Goal: Task Accomplishment & Management: Use online tool/utility

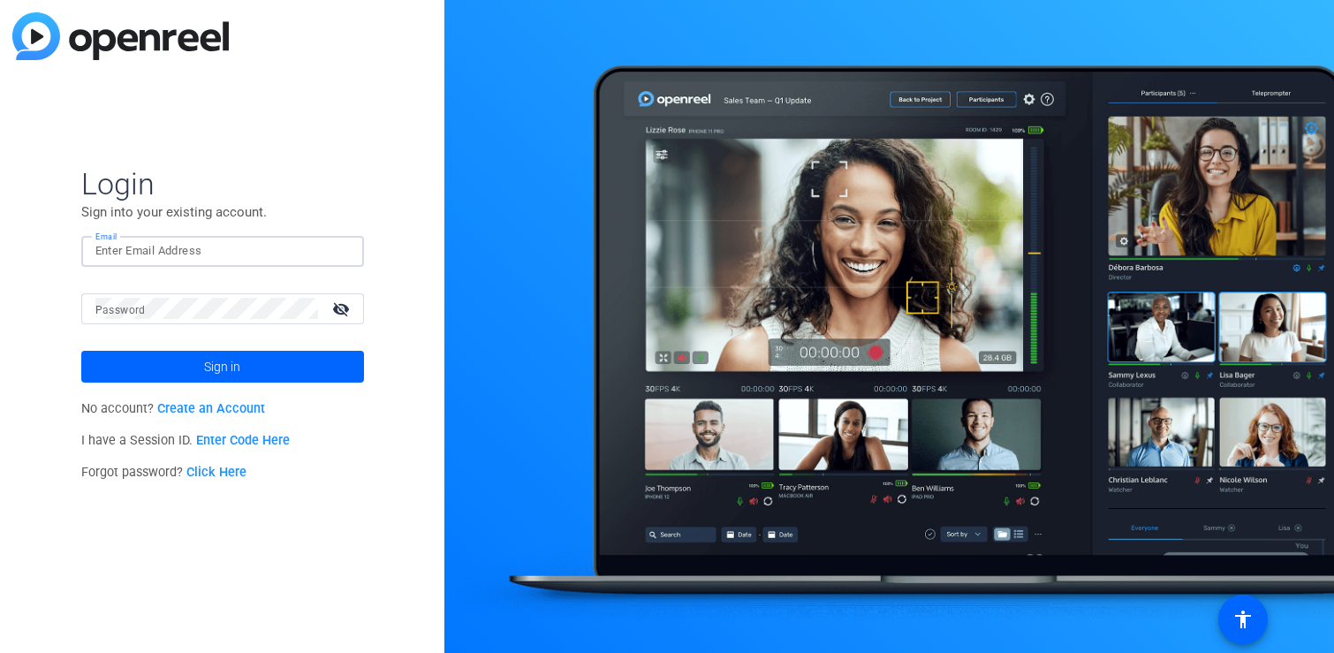
click at [250, 249] on input "Email" at bounding box center [222, 250] width 254 height 21
type input "[EMAIL_ADDRESS][DOMAIN_NAME]"
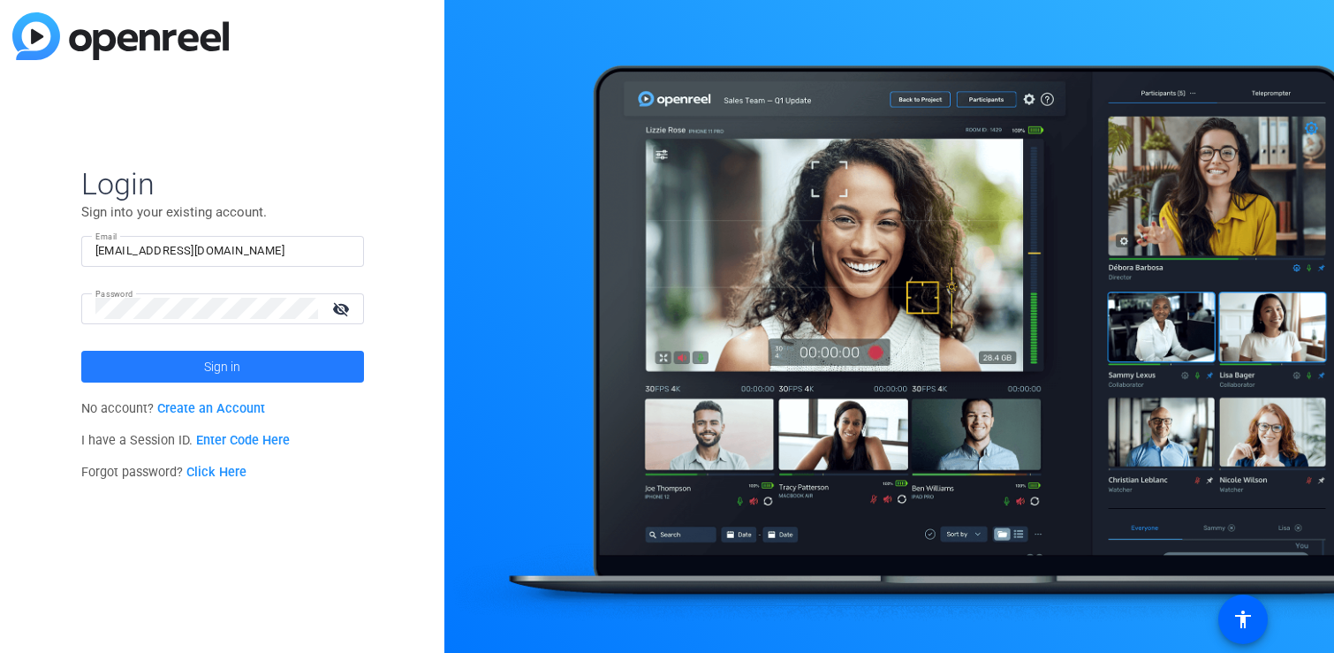
click at [242, 370] on span at bounding box center [222, 367] width 283 height 42
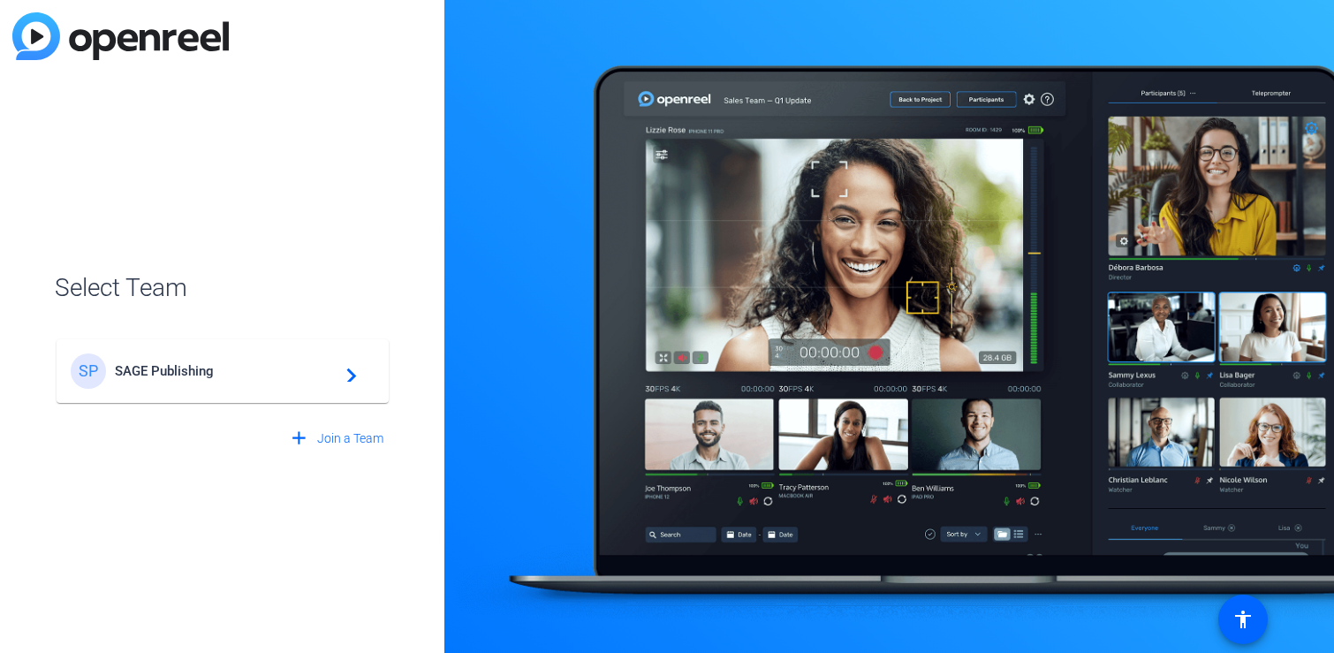
click at [277, 367] on span "SAGE Publishing" at bounding box center [225, 371] width 221 height 16
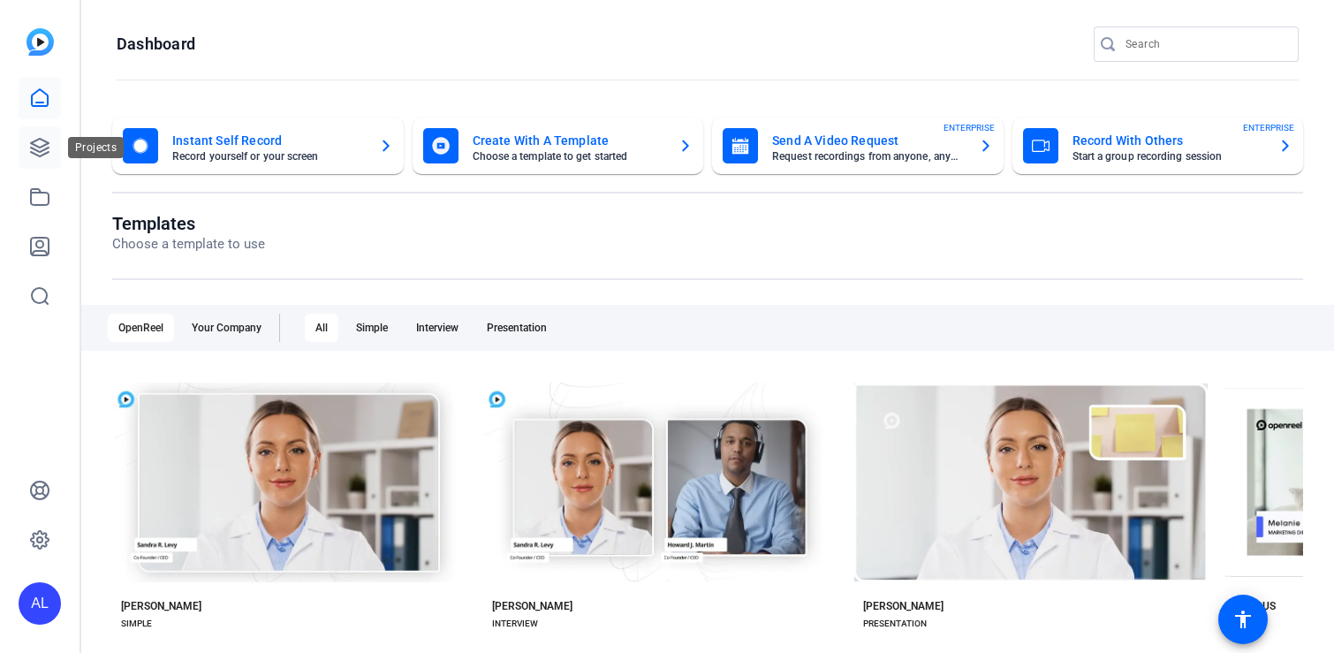
click at [49, 148] on icon at bounding box center [40, 148] width 18 height 18
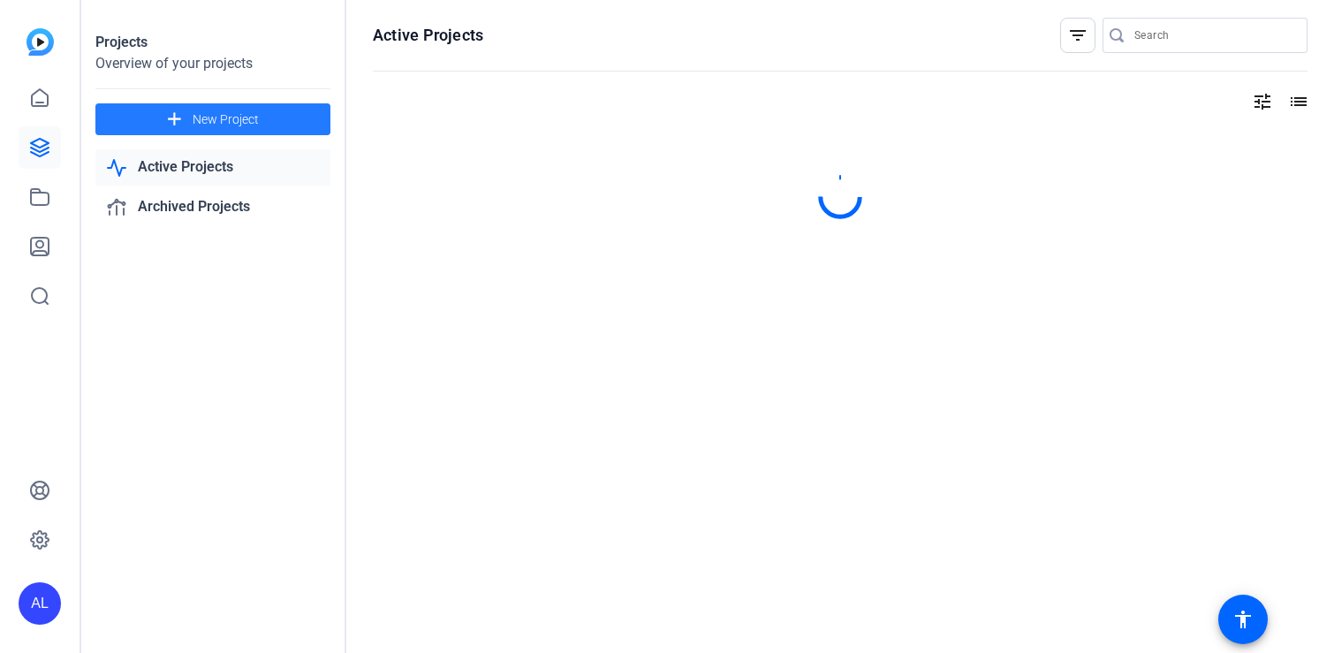
click at [209, 126] on span "New Project" at bounding box center [226, 119] width 66 height 19
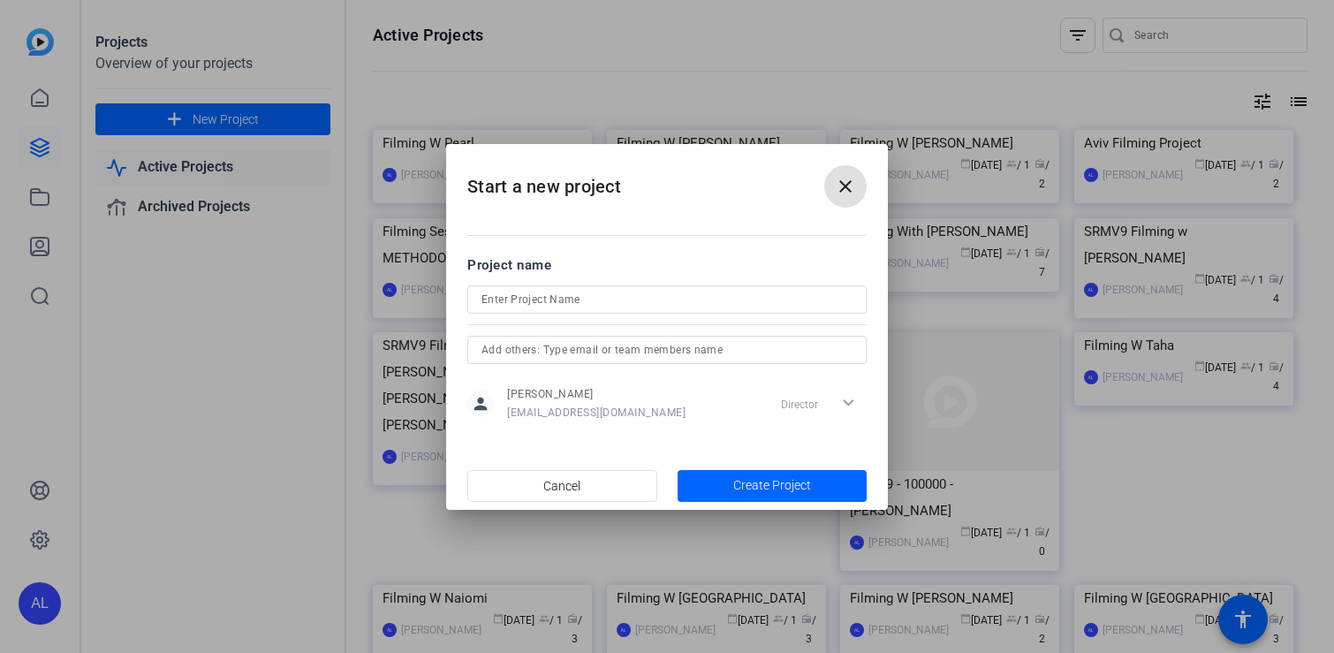
click at [552, 301] on input at bounding box center [667, 299] width 371 height 21
click at [570, 300] on input "Filming W Adinenke" at bounding box center [667, 299] width 371 height 21
type input "Filming W Adinike"
click at [777, 489] on span "Create Project" at bounding box center [772, 485] width 78 height 19
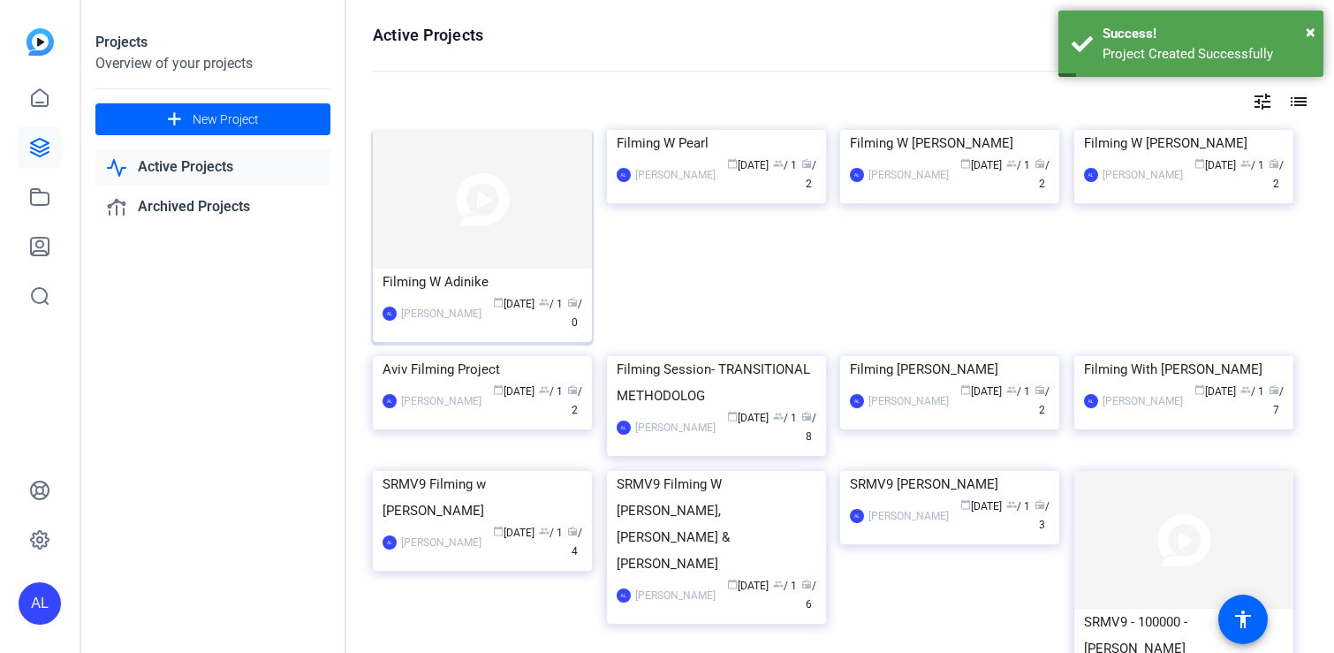
click at [486, 171] on img at bounding box center [482, 199] width 219 height 139
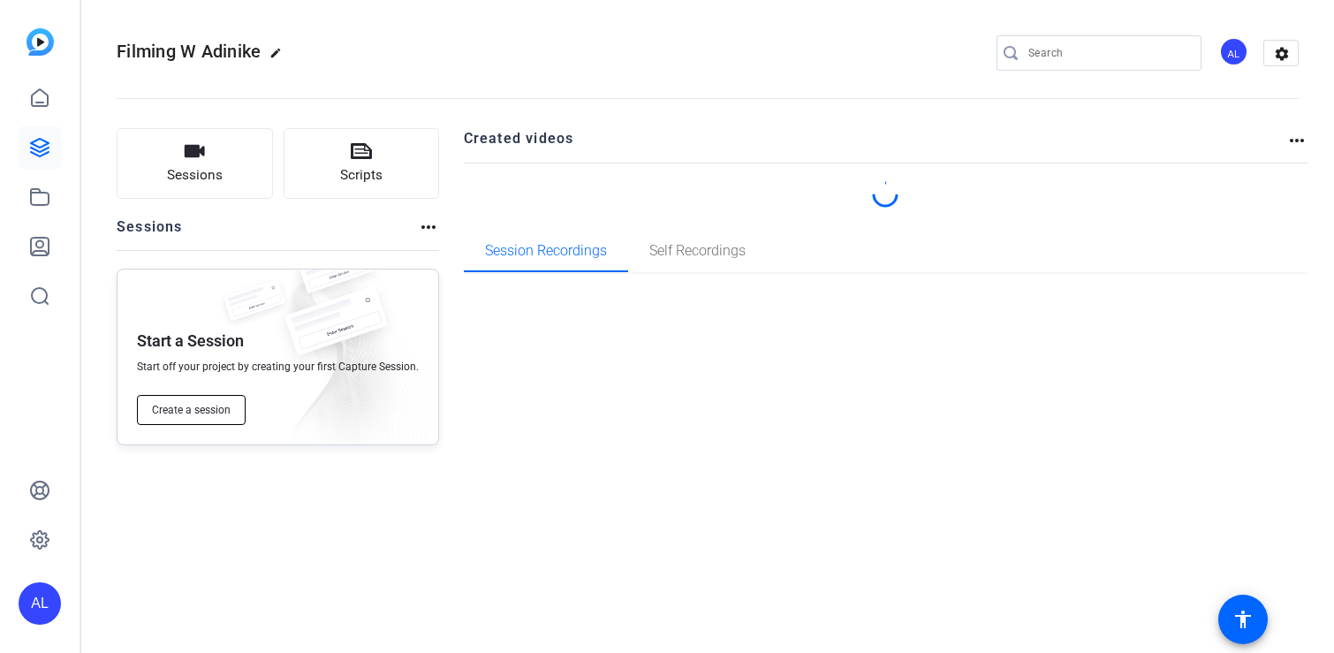
click at [202, 405] on span "Create a session" at bounding box center [191, 410] width 79 height 14
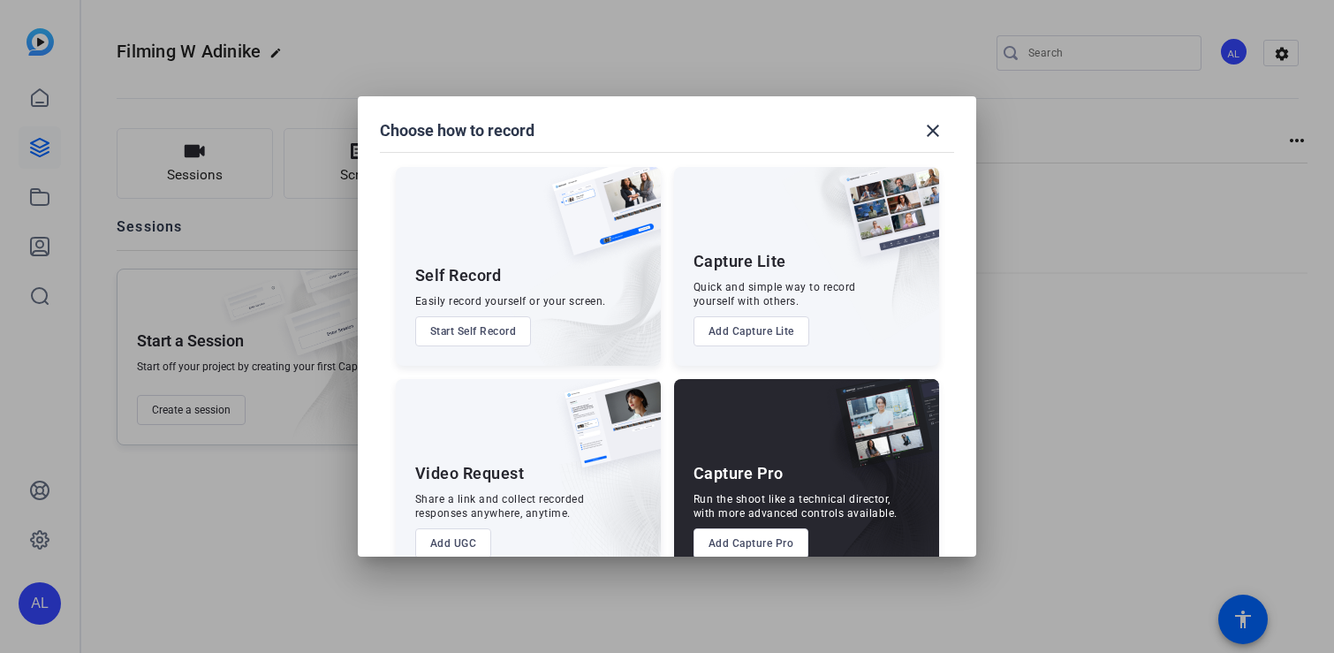
click at [766, 541] on button "Add Capture Pro" at bounding box center [752, 543] width 116 height 30
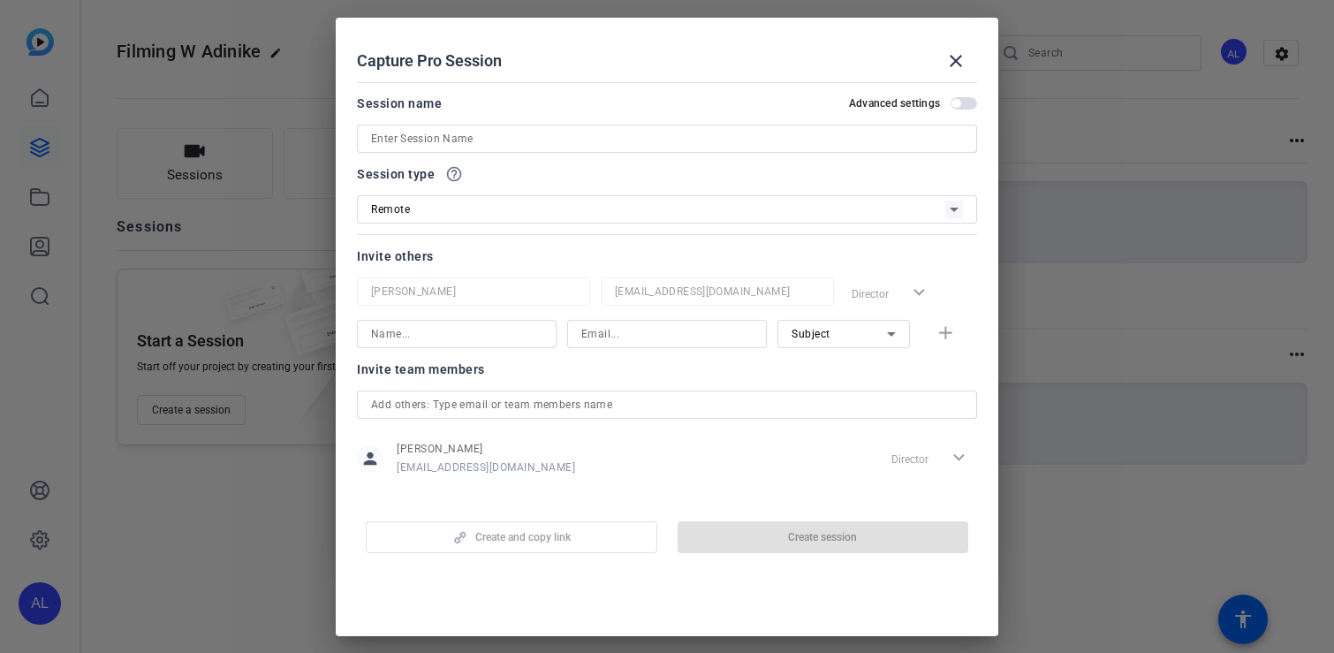
click at [522, 122] on div "Session name Advanced settings" at bounding box center [667, 123] width 620 height 60
click at [520, 131] on input at bounding box center [667, 138] width 592 height 21
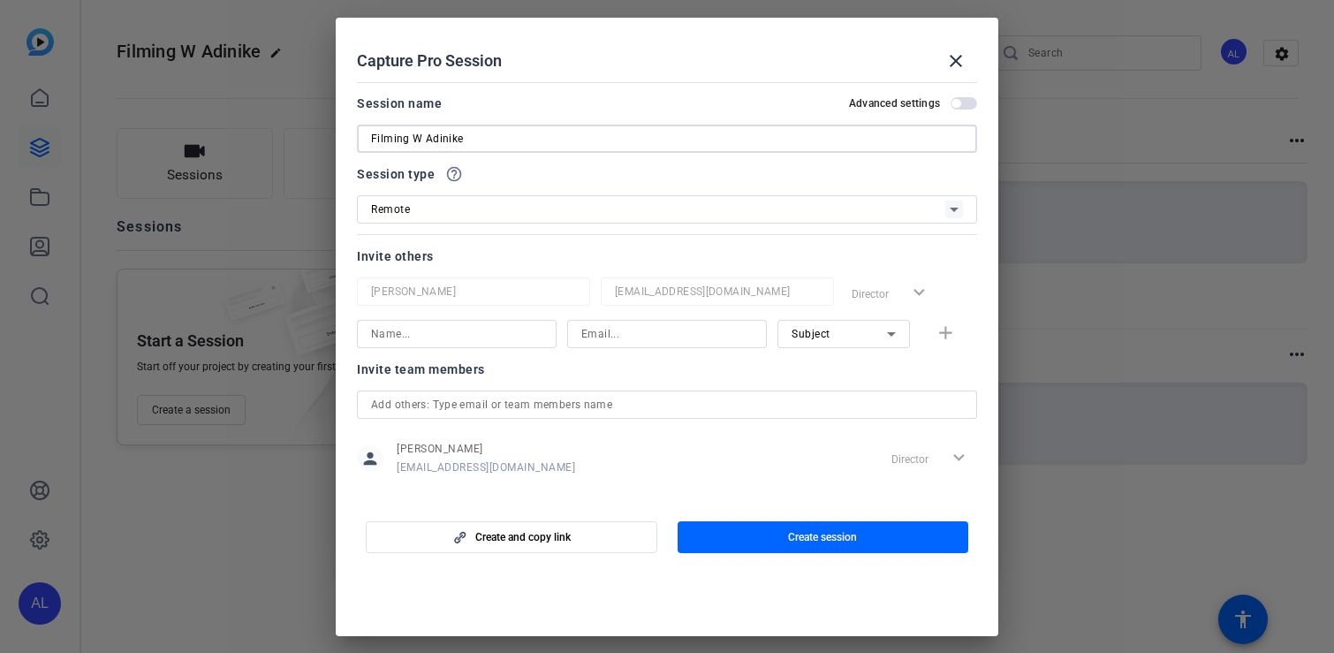
type input "Filming W Adinike"
click at [444, 341] on input at bounding box center [456, 333] width 171 height 21
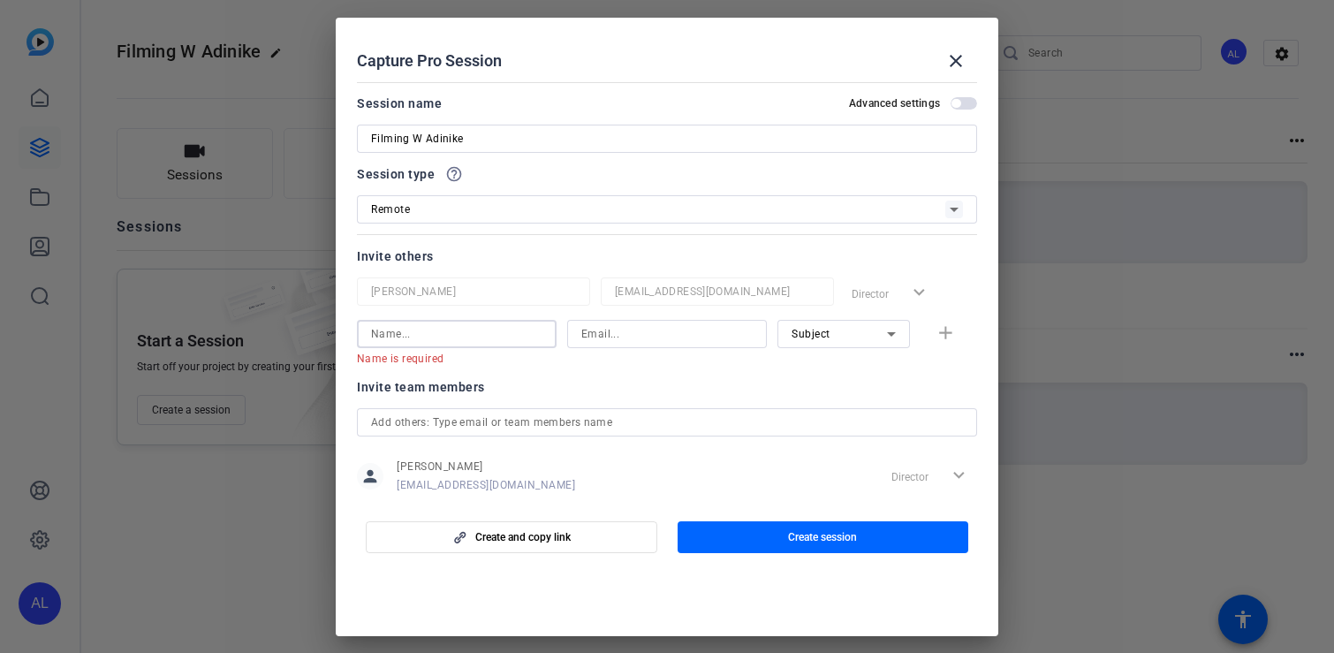
type input "D"
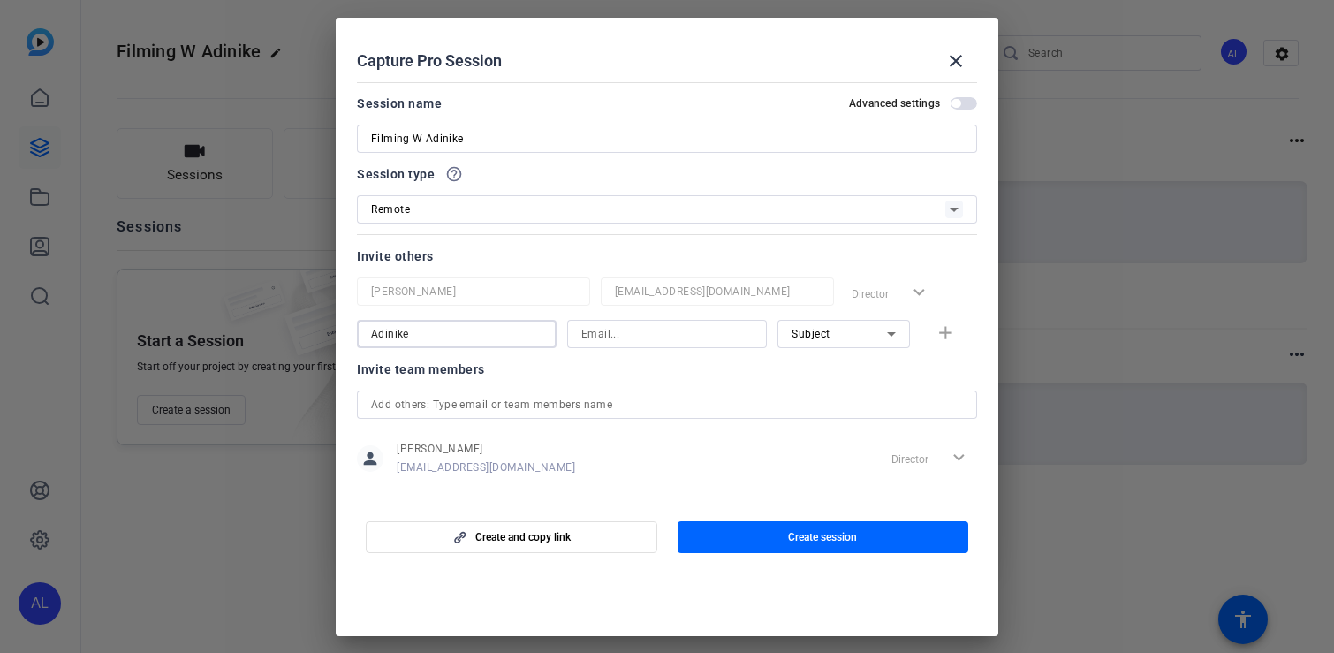
type input "Adinike"
click at [612, 325] on input at bounding box center [666, 333] width 171 height 21
paste input "oladosuadenike32@gmail.com"
type input "oladosuadenike32@gmail.com"
click at [948, 341] on mat-icon "add" at bounding box center [946, 334] width 22 height 22
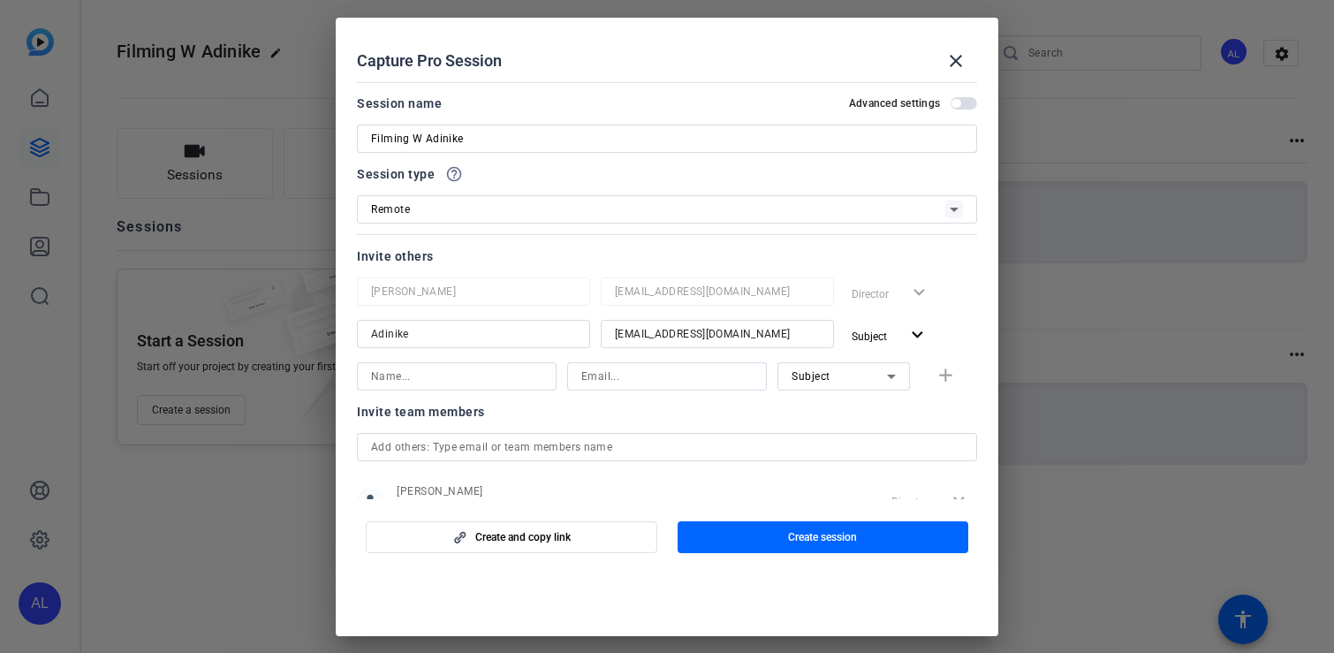
click at [512, 384] on input at bounding box center [456, 376] width 171 height 21
type input "[PERSON_NAME]"
click at [648, 379] on input at bounding box center [666, 376] width 171 height 21
paste input "Deborah.Edson@sagepub.com"
type input "Deborah.Edson@sagepub.com"
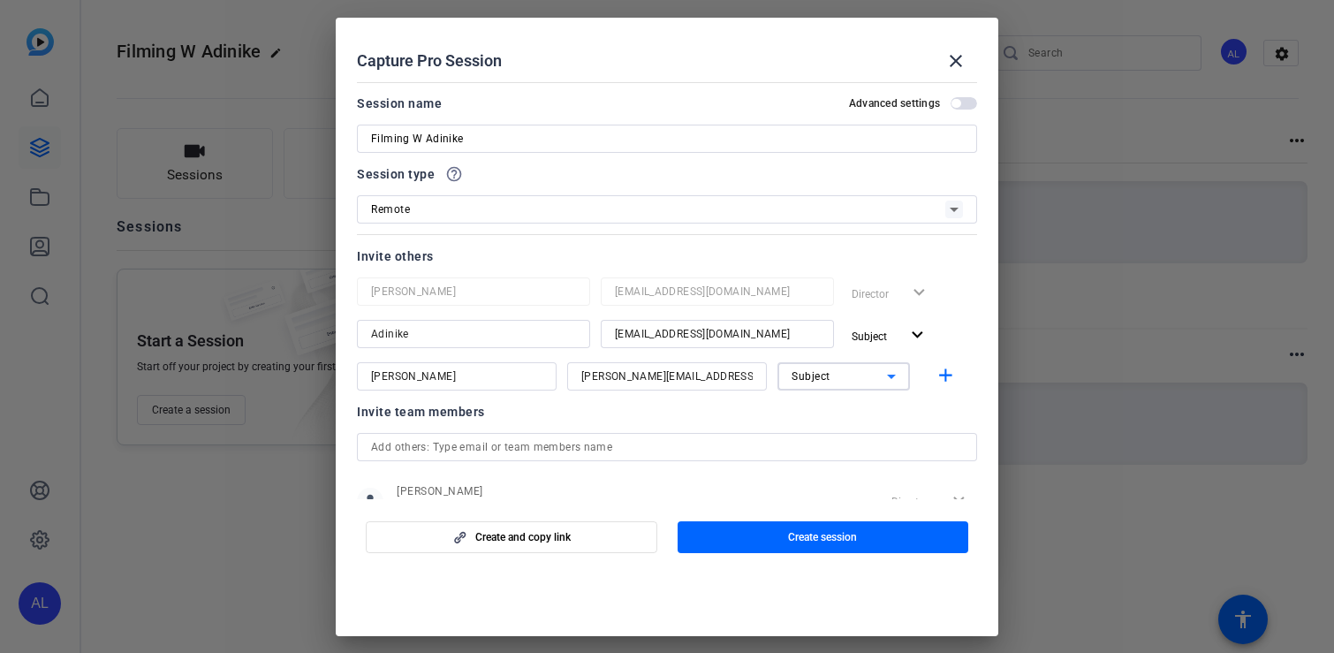
click at [841, 385] on div "Subject" at bounding box center [839, 376] width 95 height 22
click at [827, 420] on span "Collaborator" at bounding box center [824, 411] width 65 height 21
click at [958, 374] on span "button" at bounding box center [949, 376] width 57 height 42
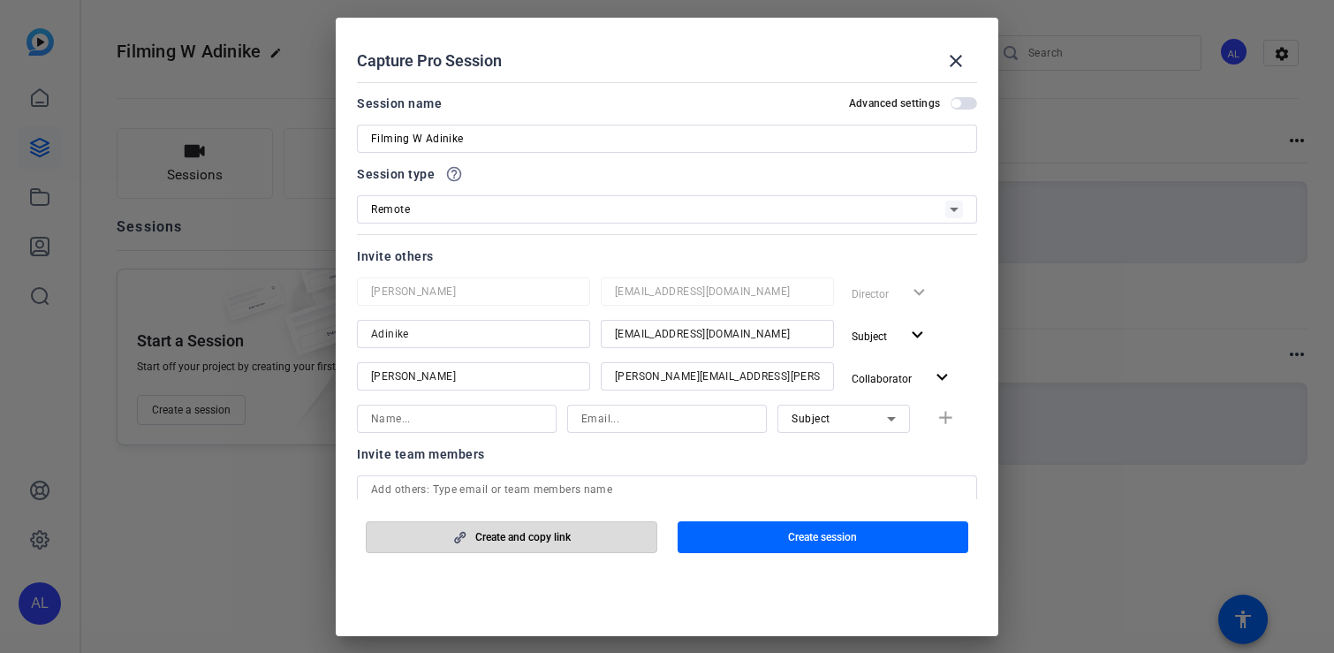
click at [590, 539] on span "button" at bounding box center [512, 537] width 290 height 42
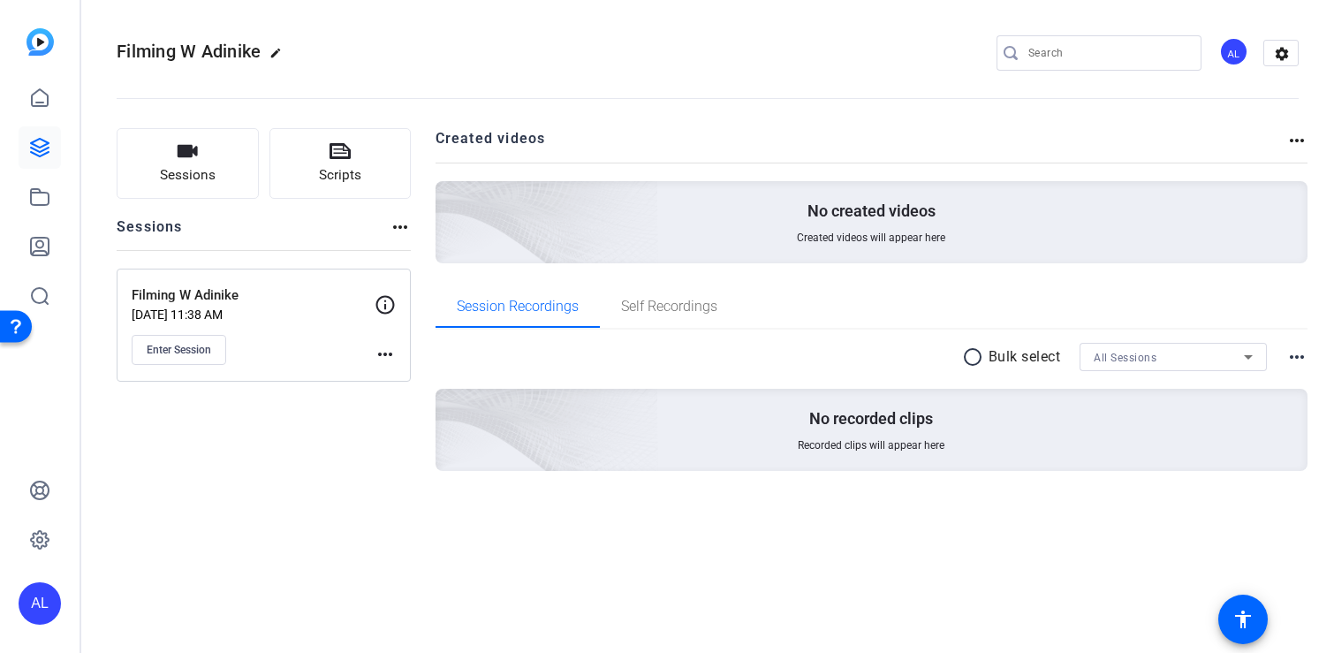
click at [382, 360] on mat-icon "more_horiz" at bounding box center [385, 354] width 21 height 21
click at [425, 386] on span "Edit Session" at bounding box center [429, 379] width 80 height 21
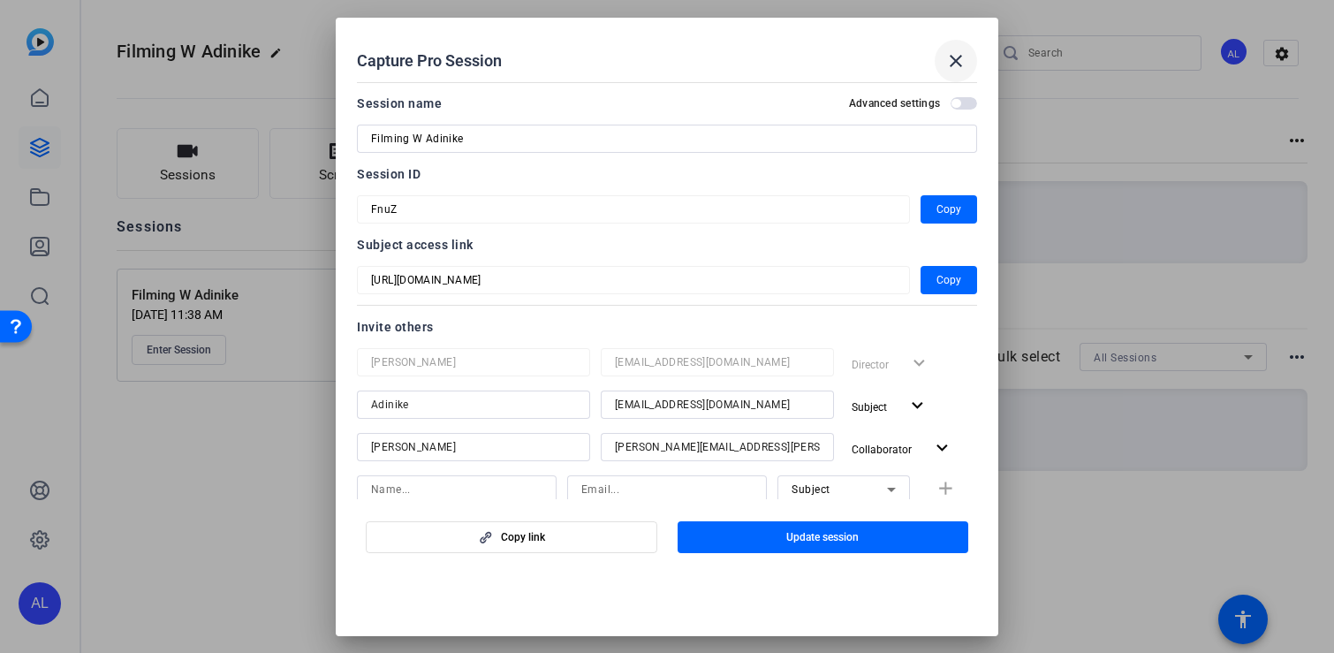
click at [953, 64] on mat-icon "close" at bounding box center [956, 60] width 21 height 21
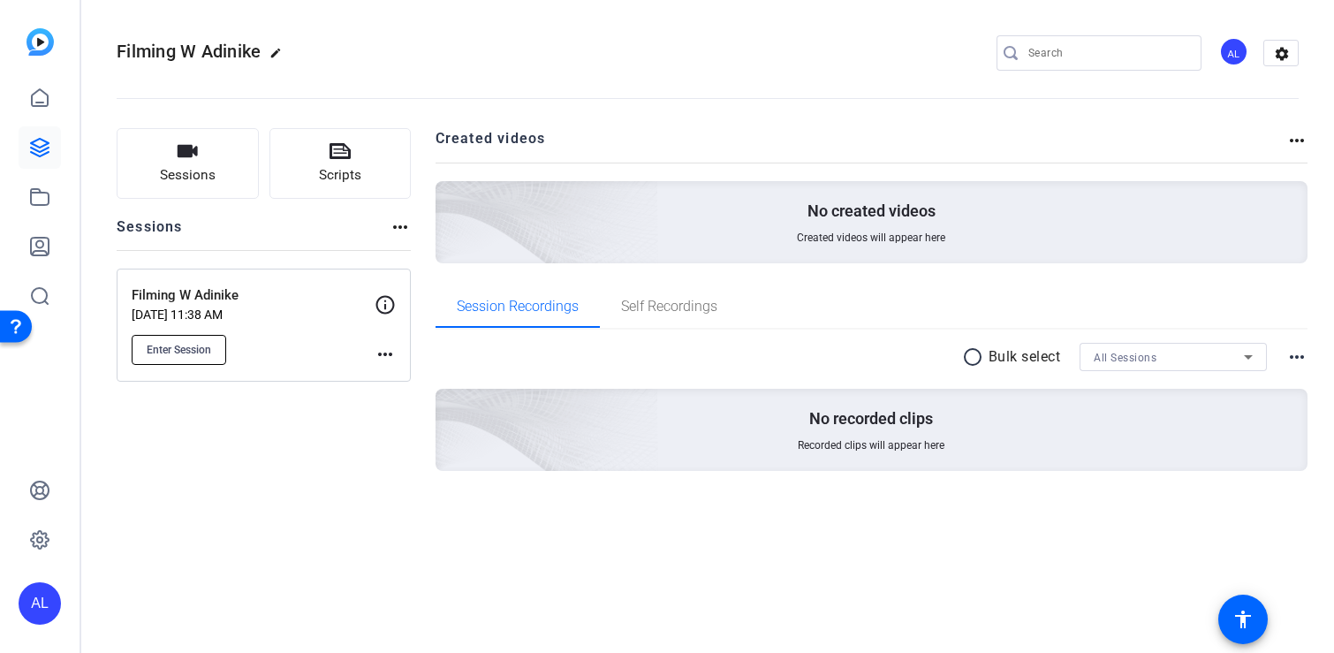
click at [194, 350] on span "Enter Session" at bounding box center [179, 350] width 65 height 14
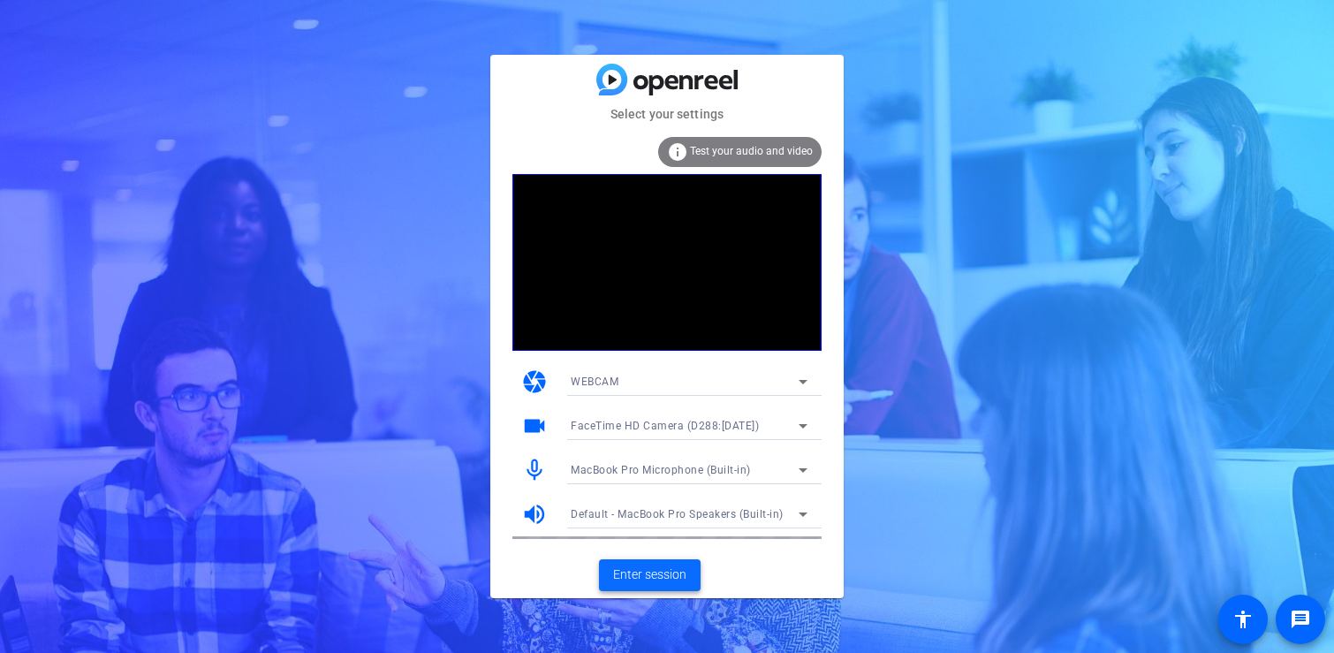
click at [627, 571] on span "Enter session" at bounding box center [649, 575] width 73 height 19
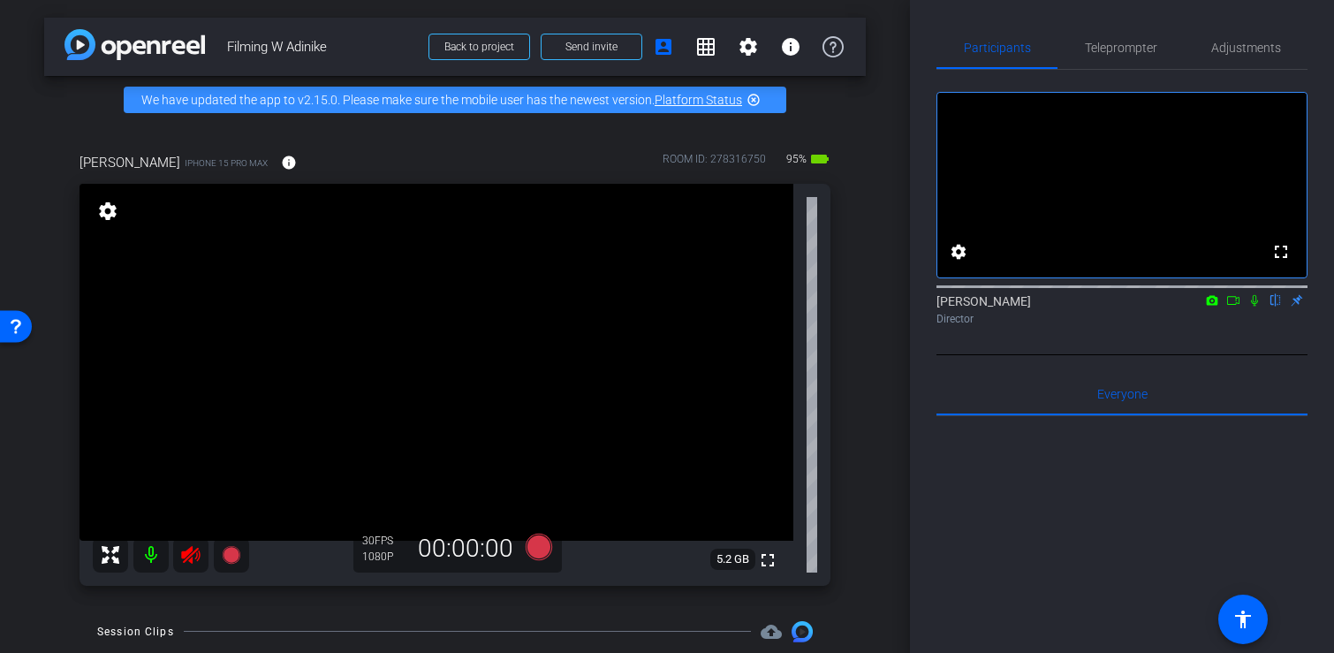
click at [148, 555] on mat-icon at bounding box center [150, 554] width 35 height 35
click at [192, 555] on icon at bounding box center [190, 554] width 21 height 21
click at [153, 553] on mat-icon at bounding box center [150, 554] width 35 height 35
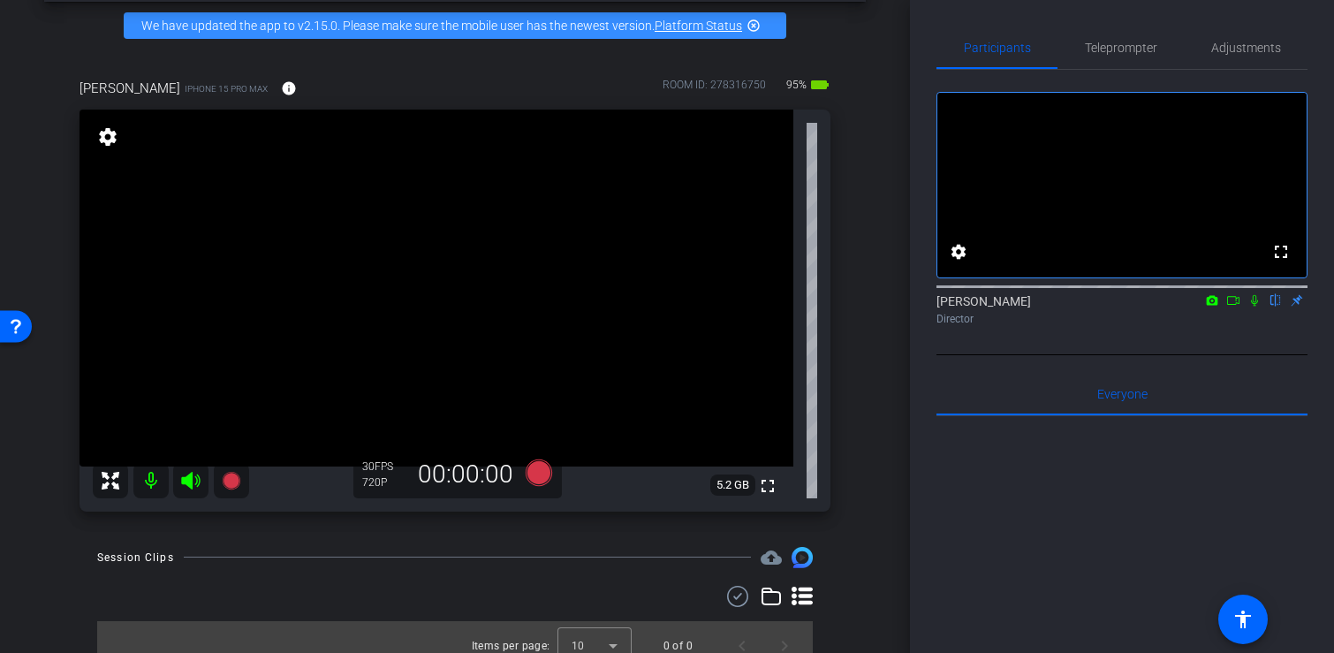
scroll to position [79, 0]
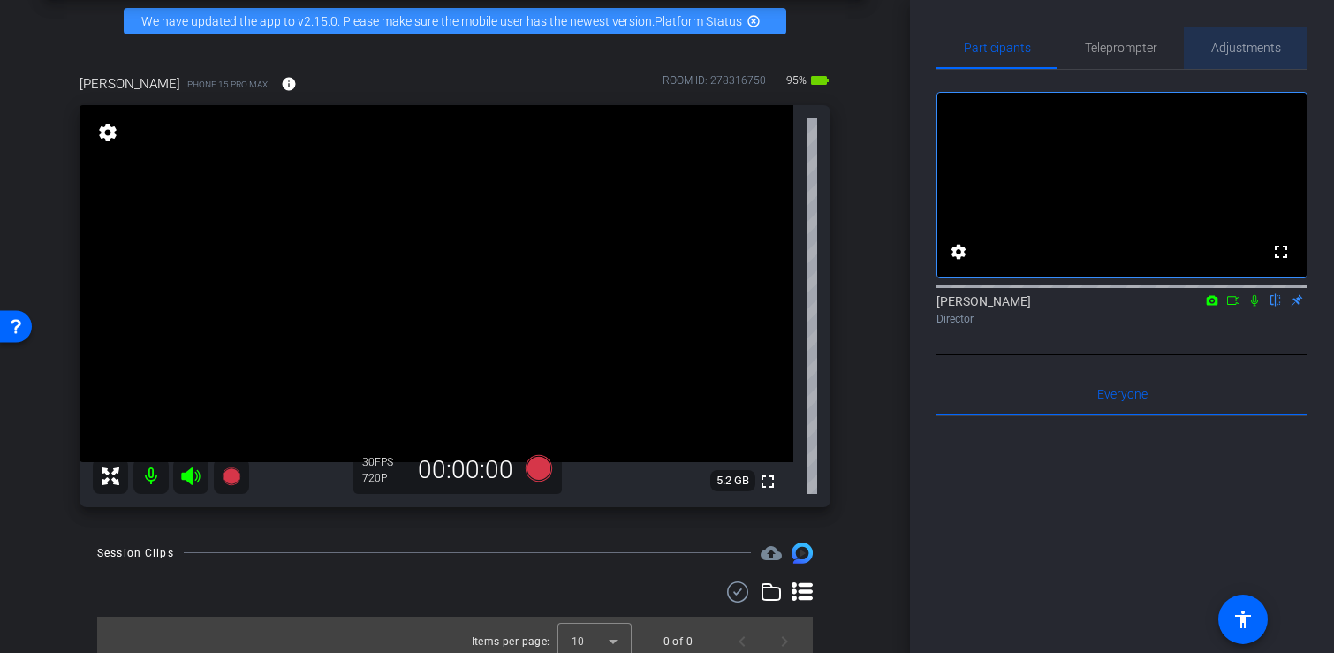
click at [1255, 47] on span "Adjustments" at bounding box center [1246, 48] width 70 height 12
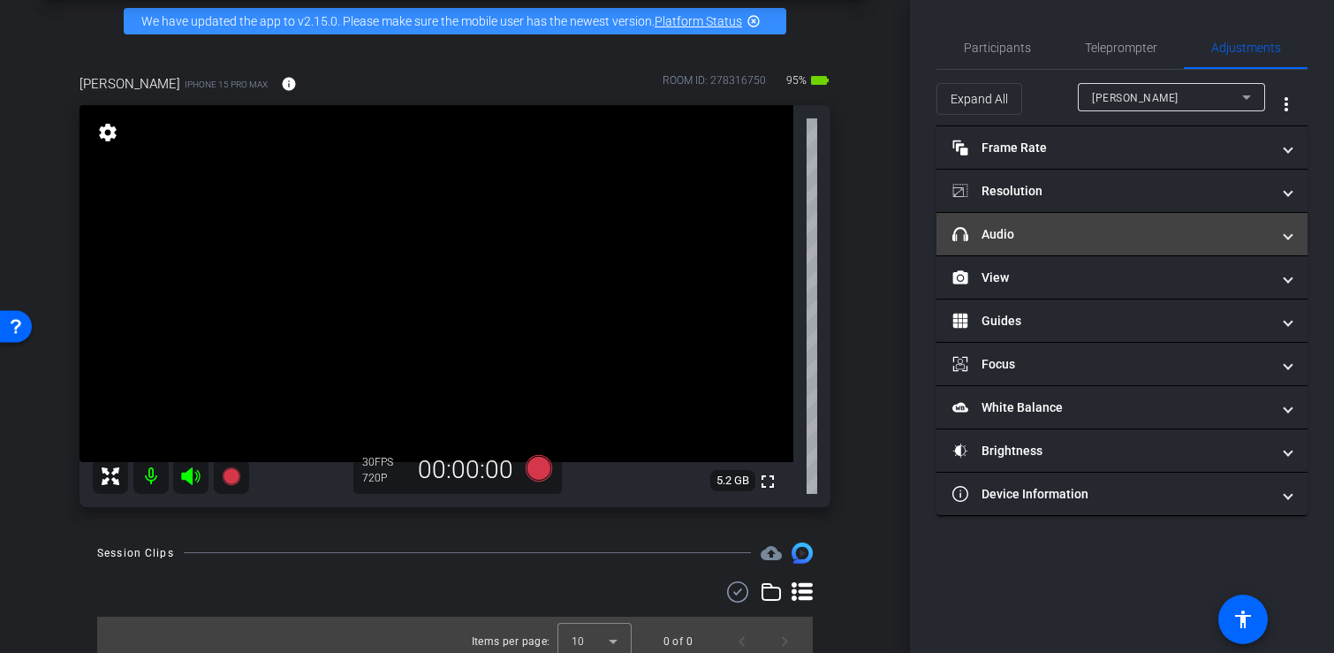
click at [1104, 241] on mat-panel-title "headphone icon Audio" at bounding box center [1112, 234] width 318 height 19
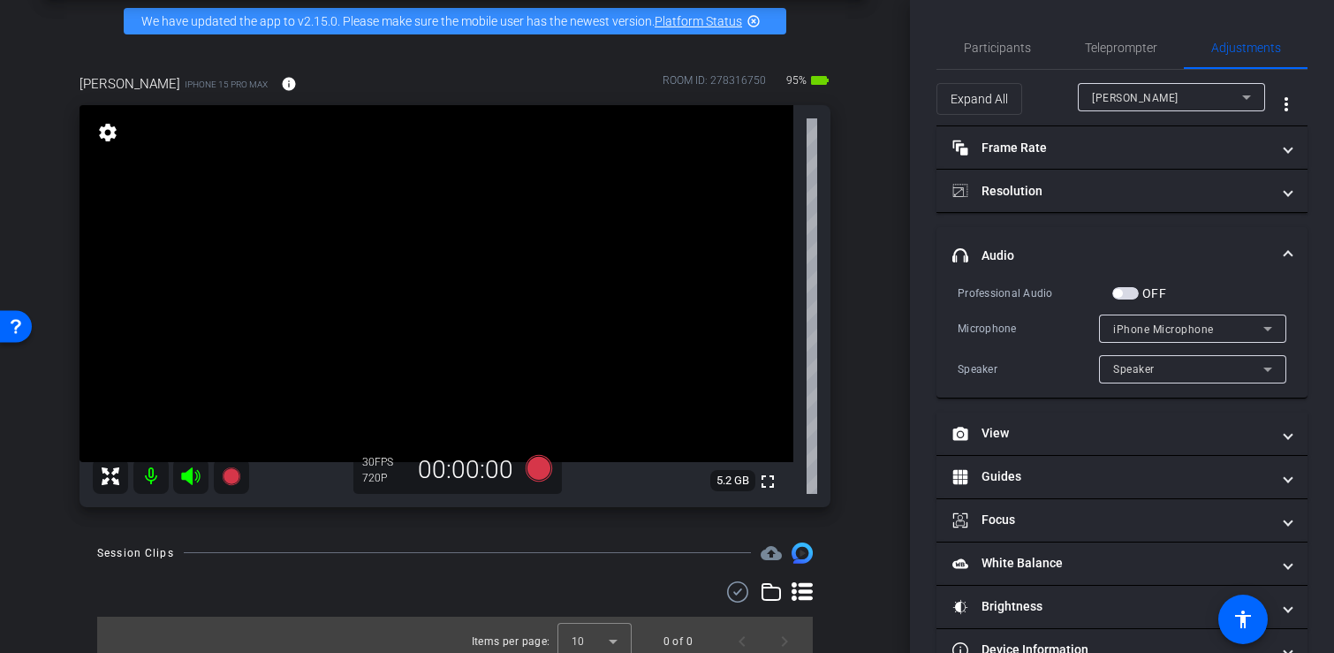
click at [1119, 239] on mat-expansion-panel-header "headphone icon Audio" at bounding box center [1122, 255] width 371 height 57
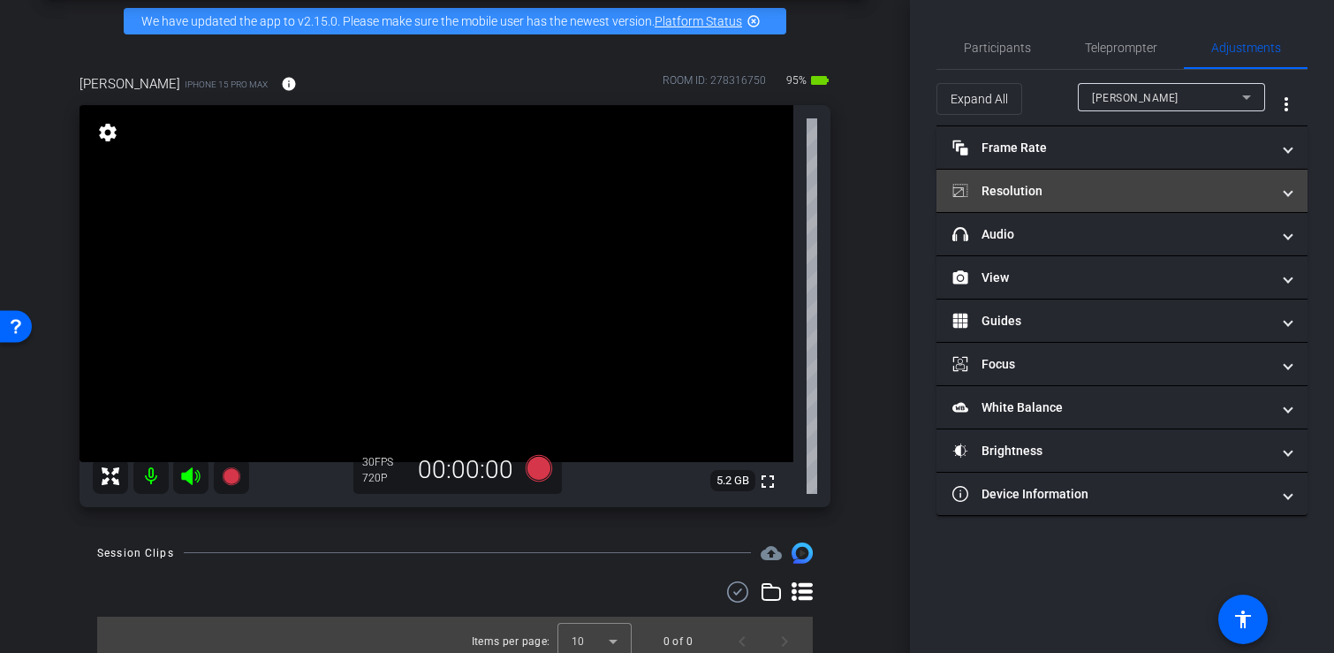
click at [1143, 187] on mat-panel-title "Resolution" at bounding box center [1112, 191] width 318 height 19
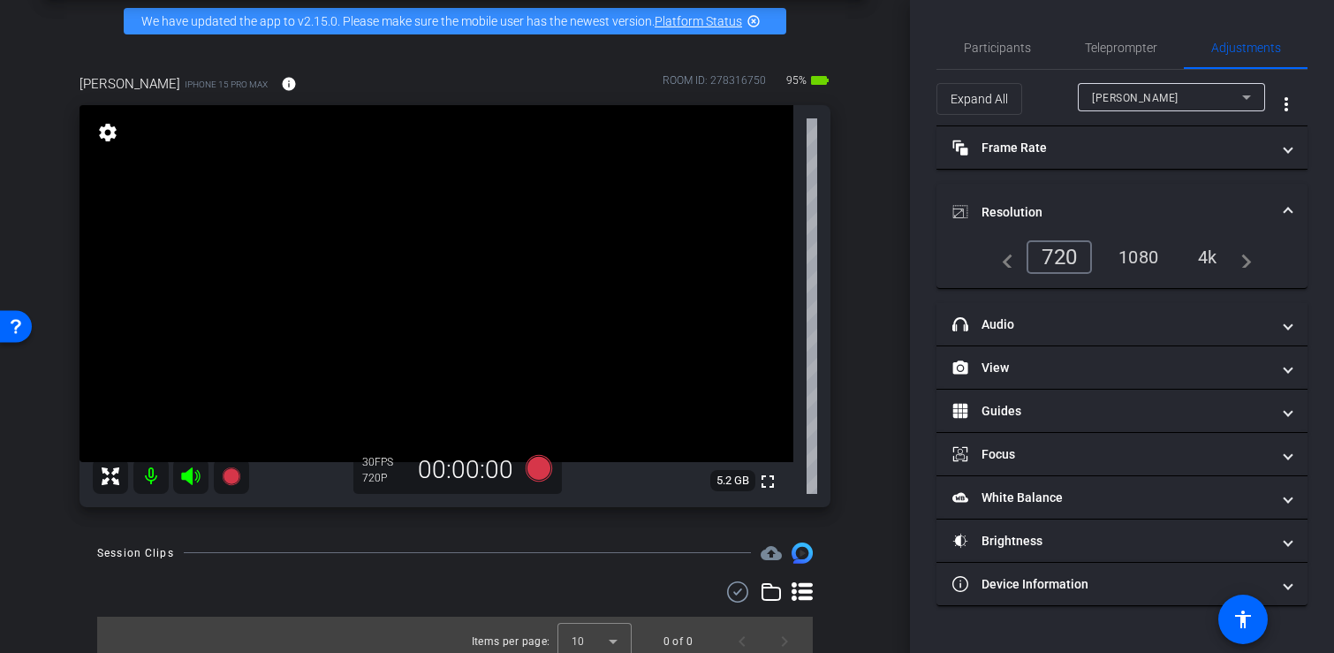
click at [1128, 258] on div "1080" at bounding box center [1138, 257] width 66 height 30
click at [1149, 203] on mat-panel-title "Resolution" at bounding box center [1112, 212] width 318 height 19
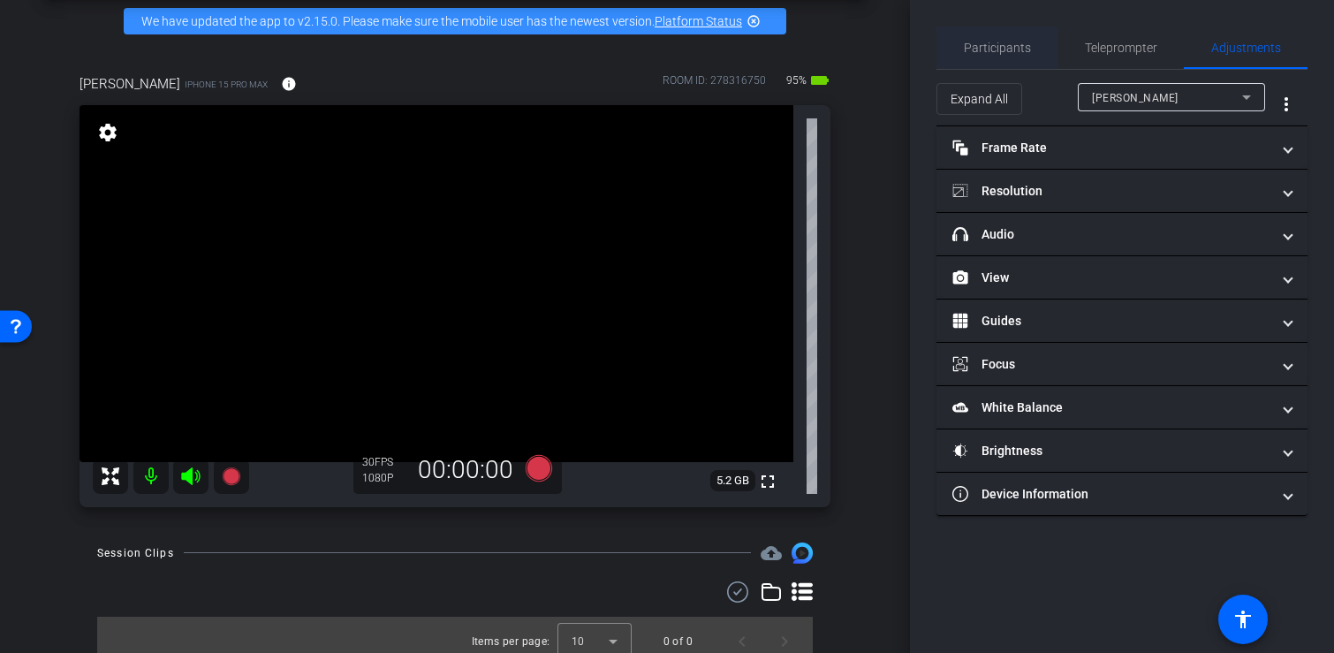
click at [988, 52] on span "Participants" at bounding box center [997, 48] width 67 height 12
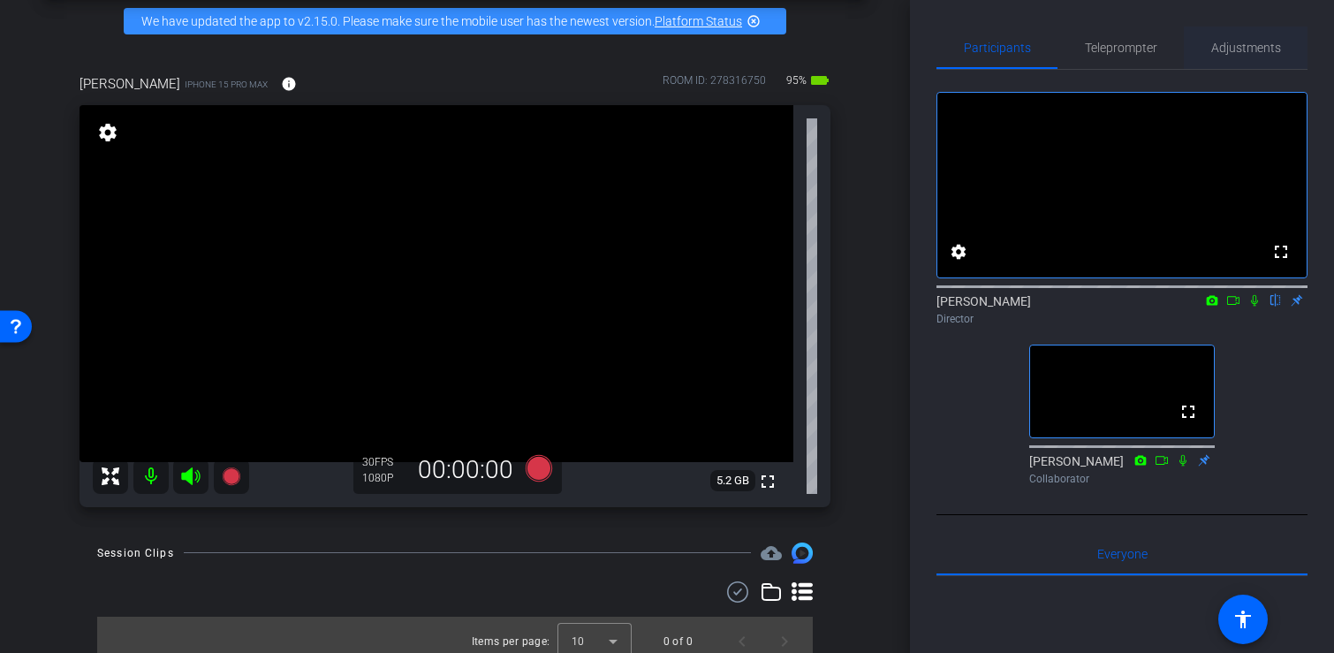
click at [1259, 46] on span "Adjustments" at bounding box center [1246, 48] width 70 height 12
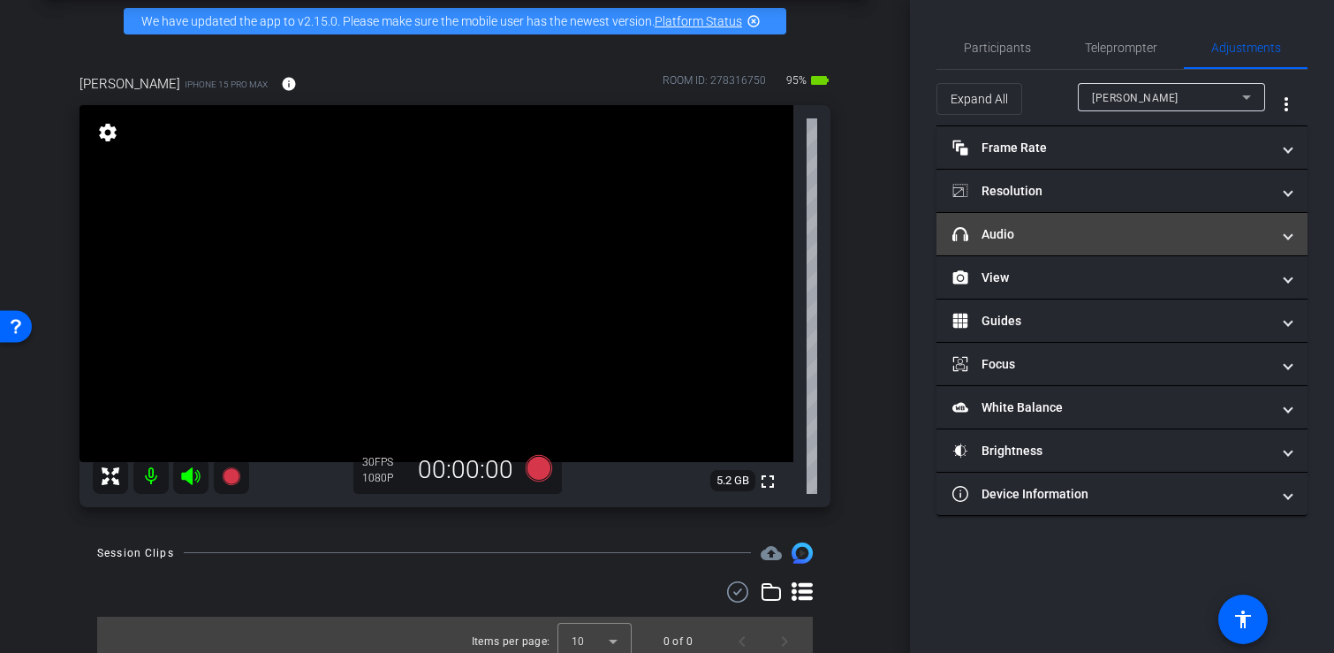
click at [1107, 242] on mat-panel-title "headphone icon Audio" at bounding box center [1112, 234] width 318 height 19
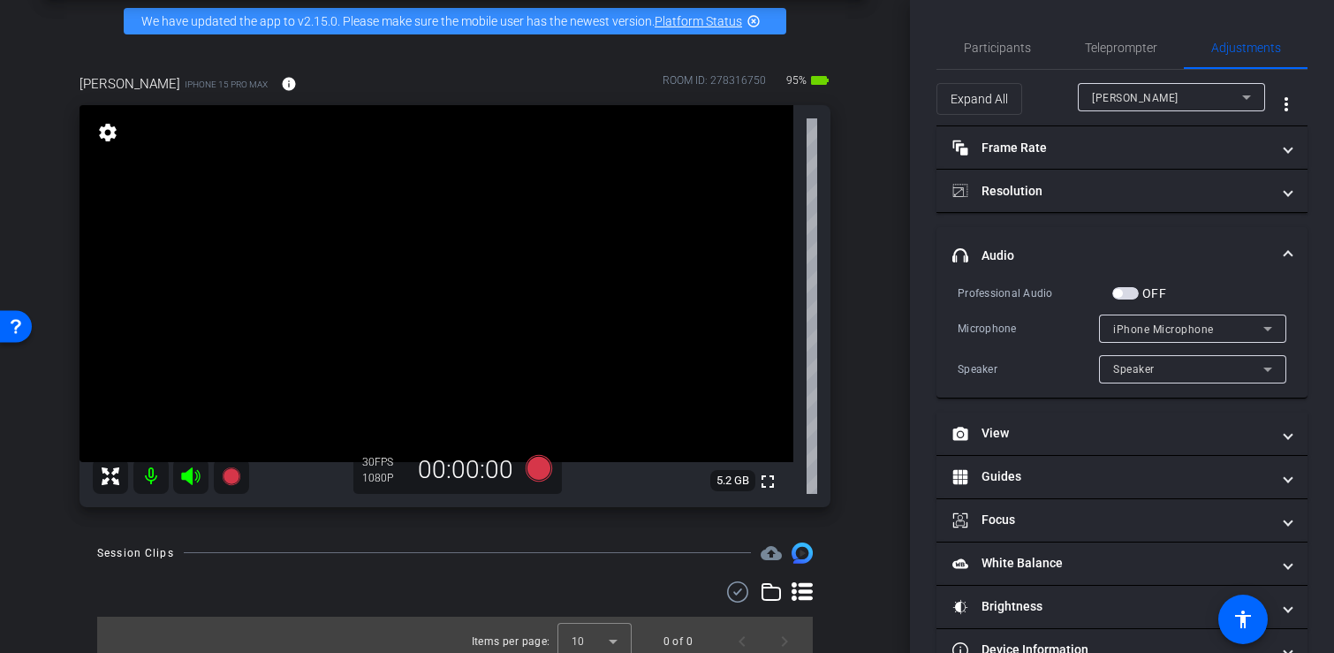
click at [1126, 290] on span "button" at bounding box center [1126, 293] width 27 height 12
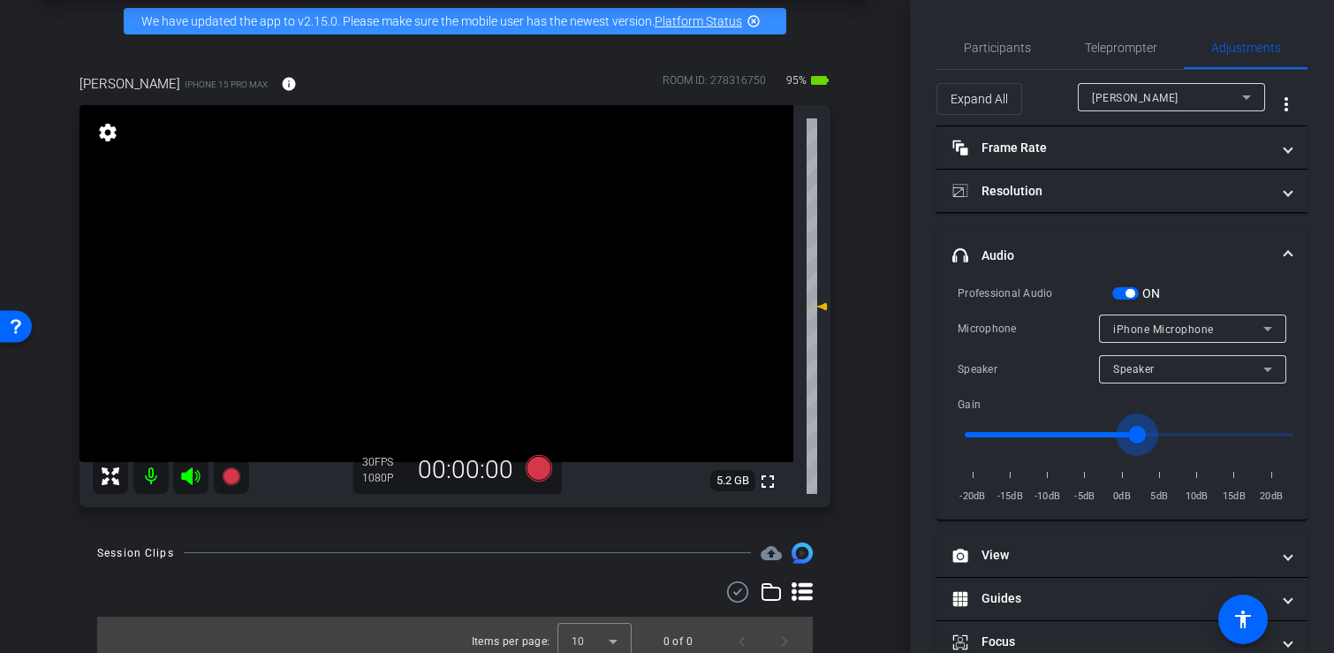
drag, startPoint x: 1126, startPoint y: 431, endPoint x: 1136, endPoint y: 431, distance: 10.6
type input "1"
click at [1136, 431] on input "range" at bounding box center [1129, 434] width 366 height 39
click at [999, 32] on span "Participants" at bounding box center [997, 48] width 67 height 42
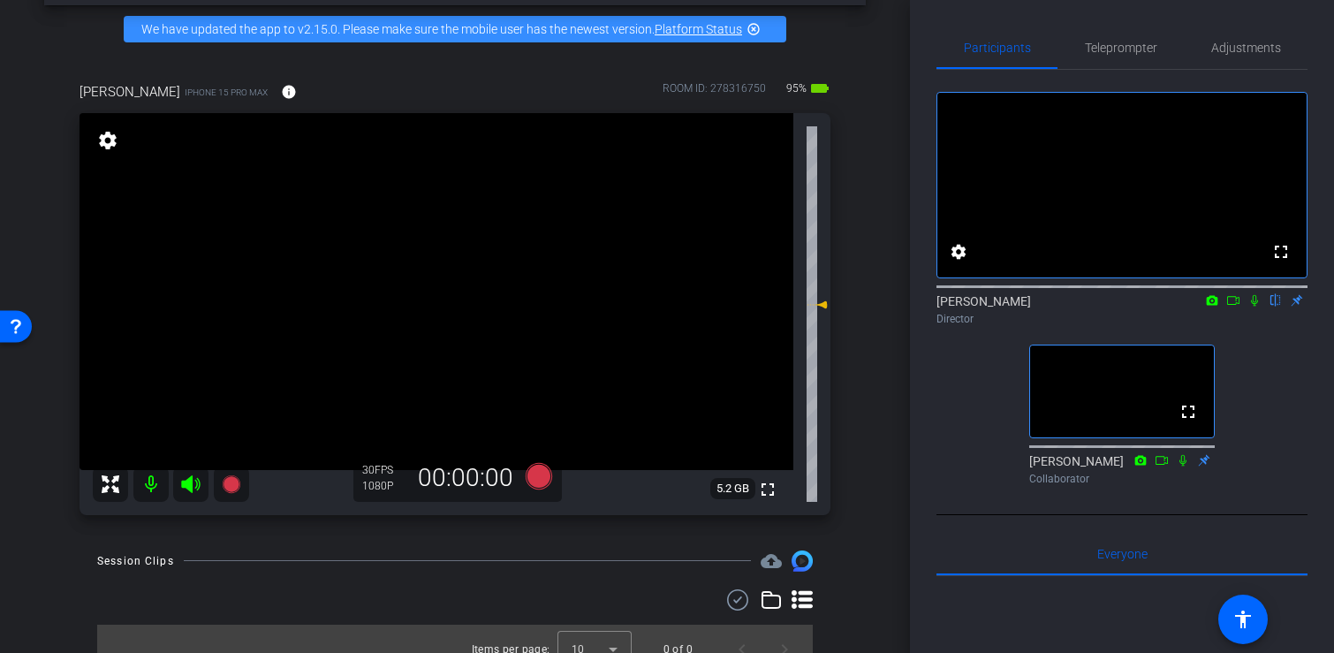
scroll to position [75, 0]
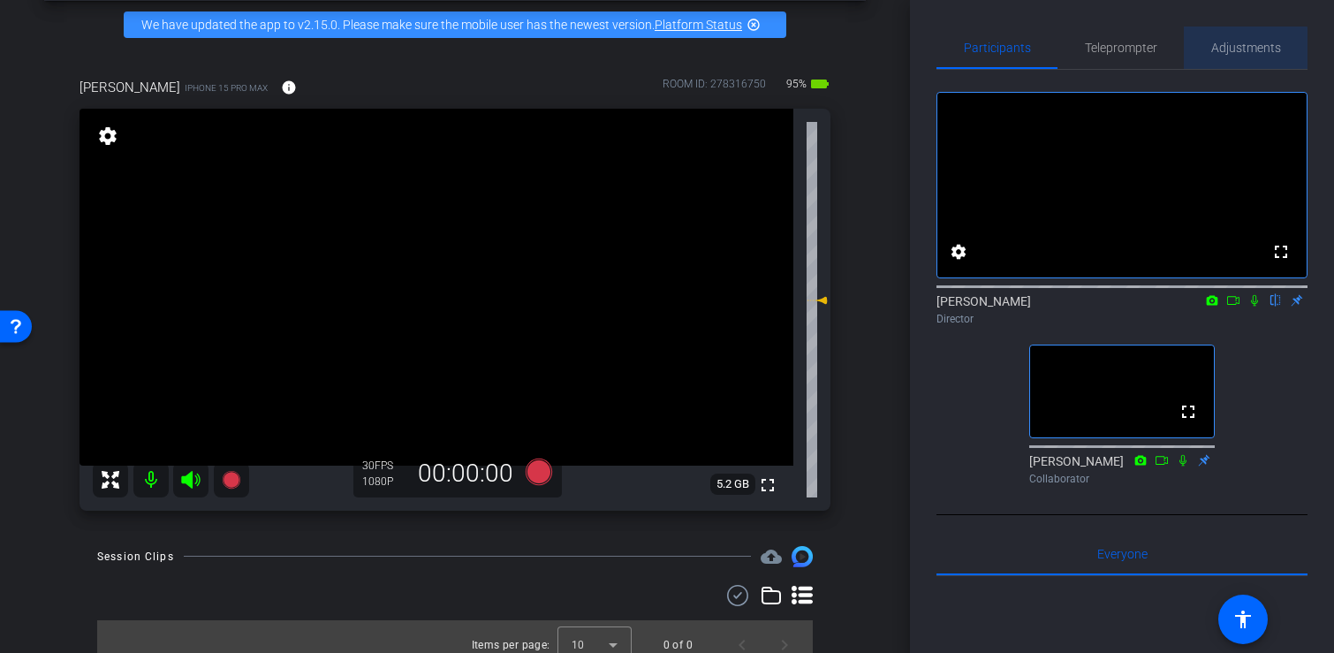
click at [1237, 50] on span "Adjustments" at bounding box center [1246, 48] width 70 height 12
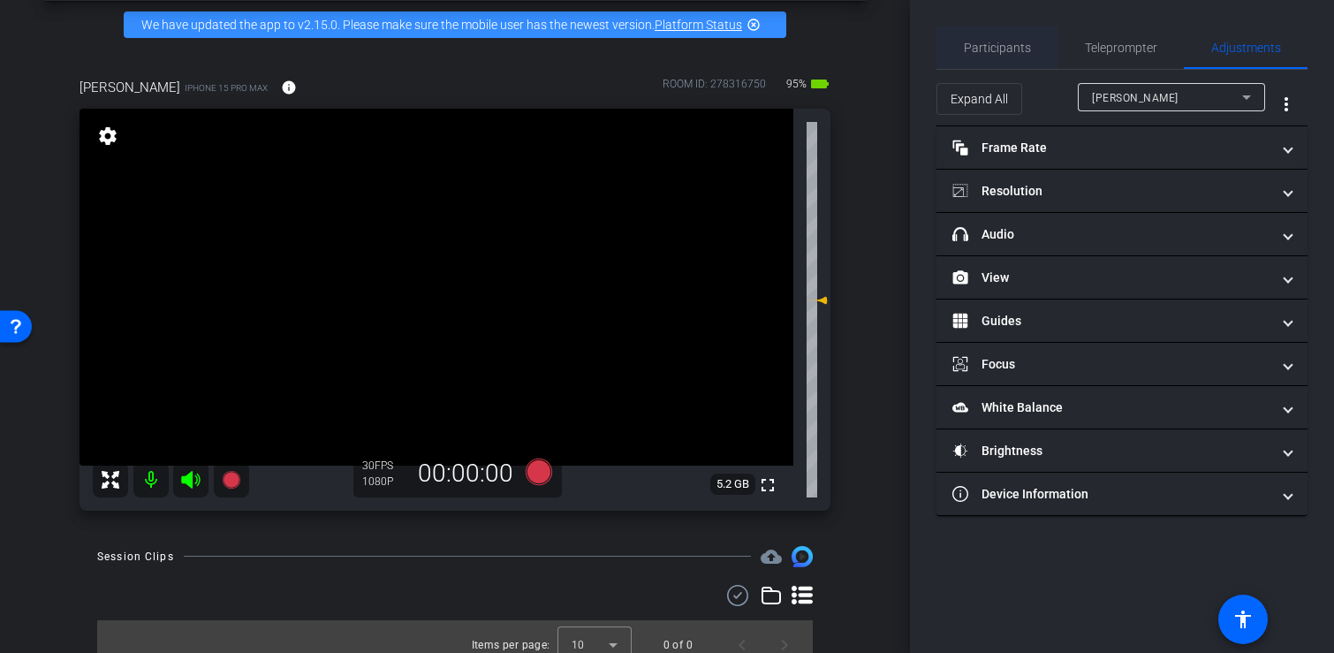
click at [981, 43] on span "Participants" at bounding box center [997, 48] width 67 height 12
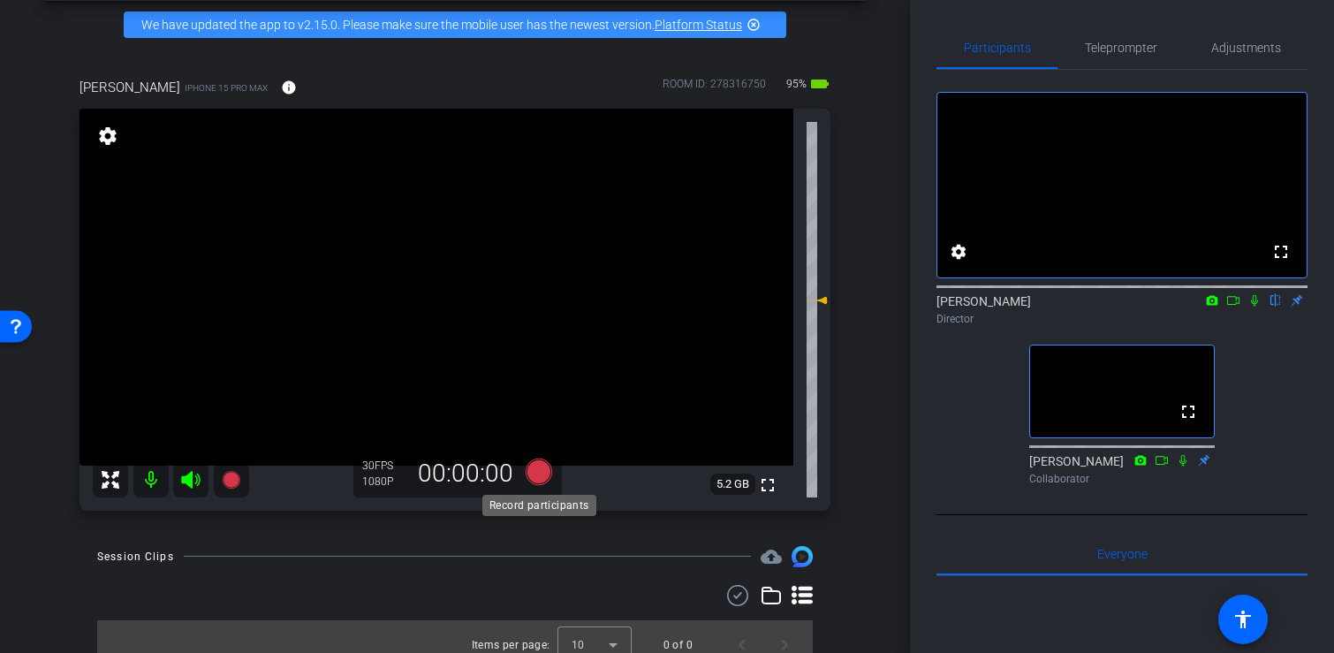
click at [545, 472] on icon at bounding box center [539, 471] width 27 height 27
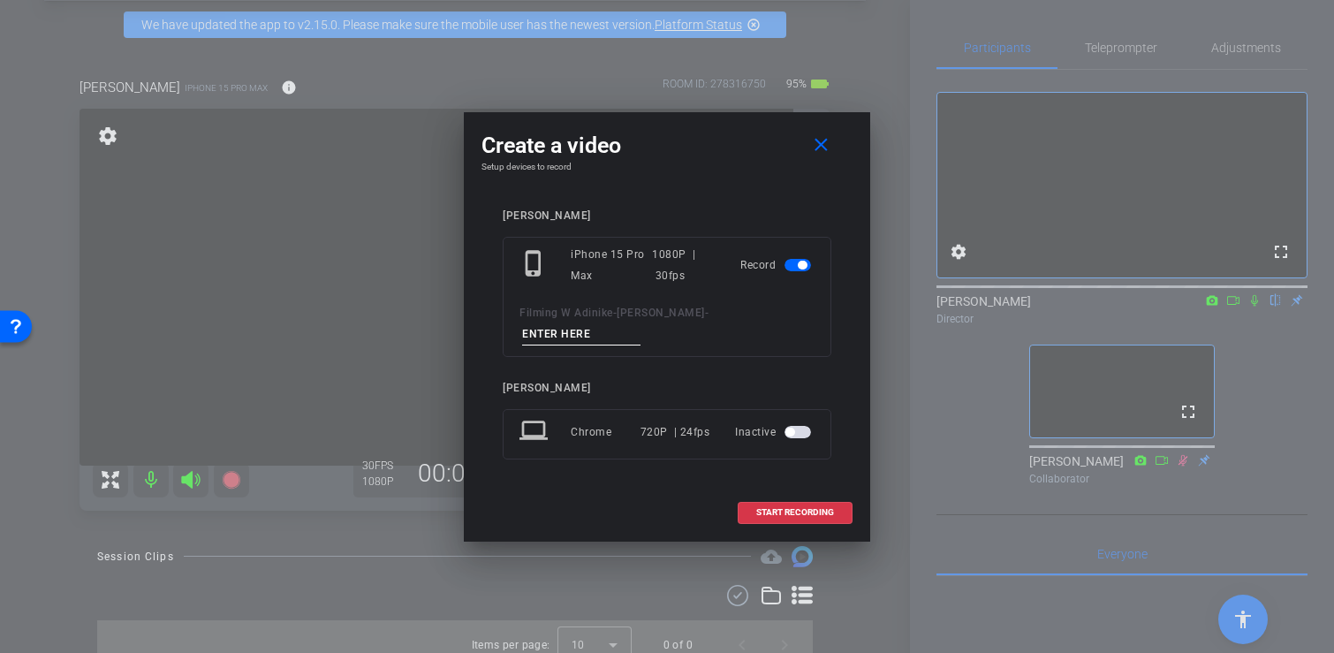
click at [573, 329] on input at bounding box center [581, 334] width 118 height 22
type input "Test"
click at [784, 518] on span at bounding box center [795, 512] width 113 height 42
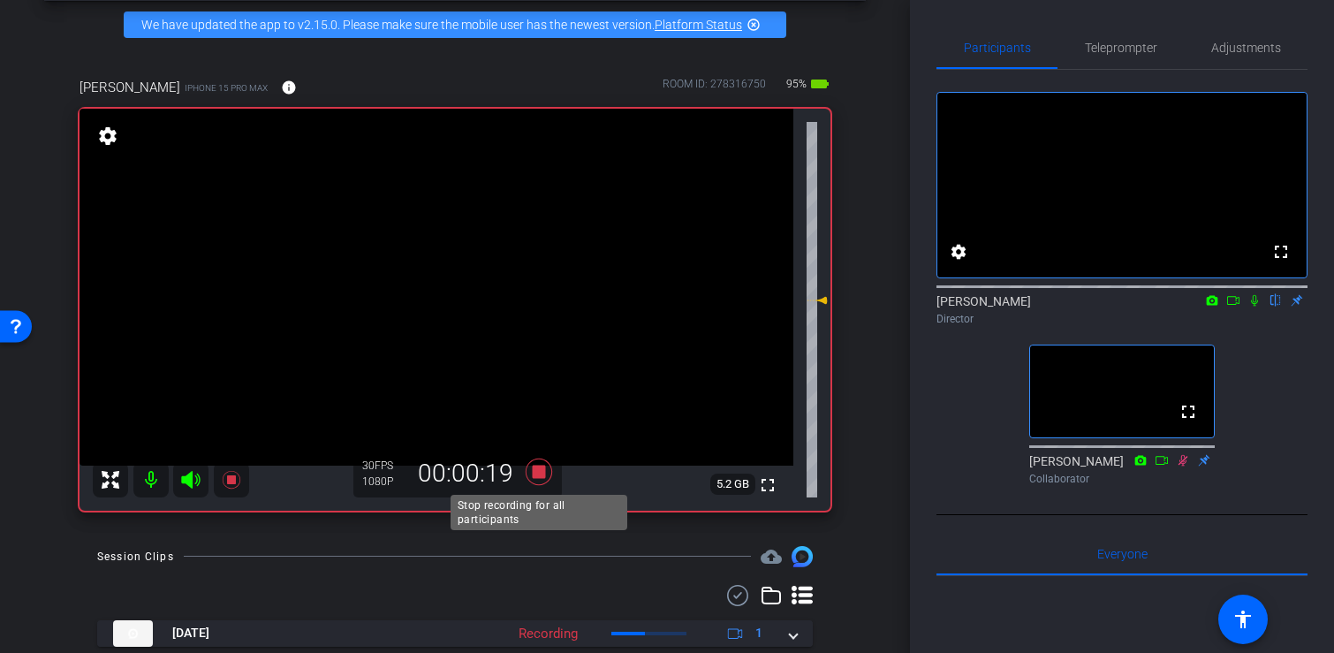
click at [541, 474] on icon at bounding box center [539, 471] width 27 height 27
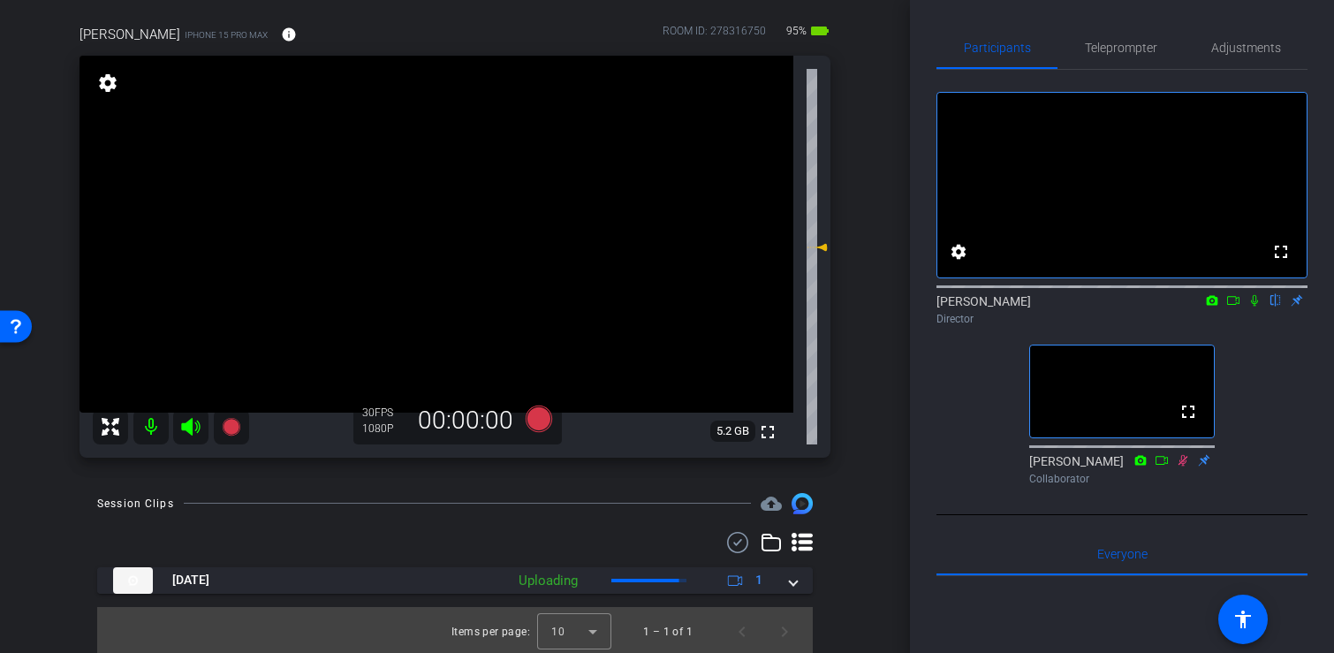
scroll to position [130, 0]
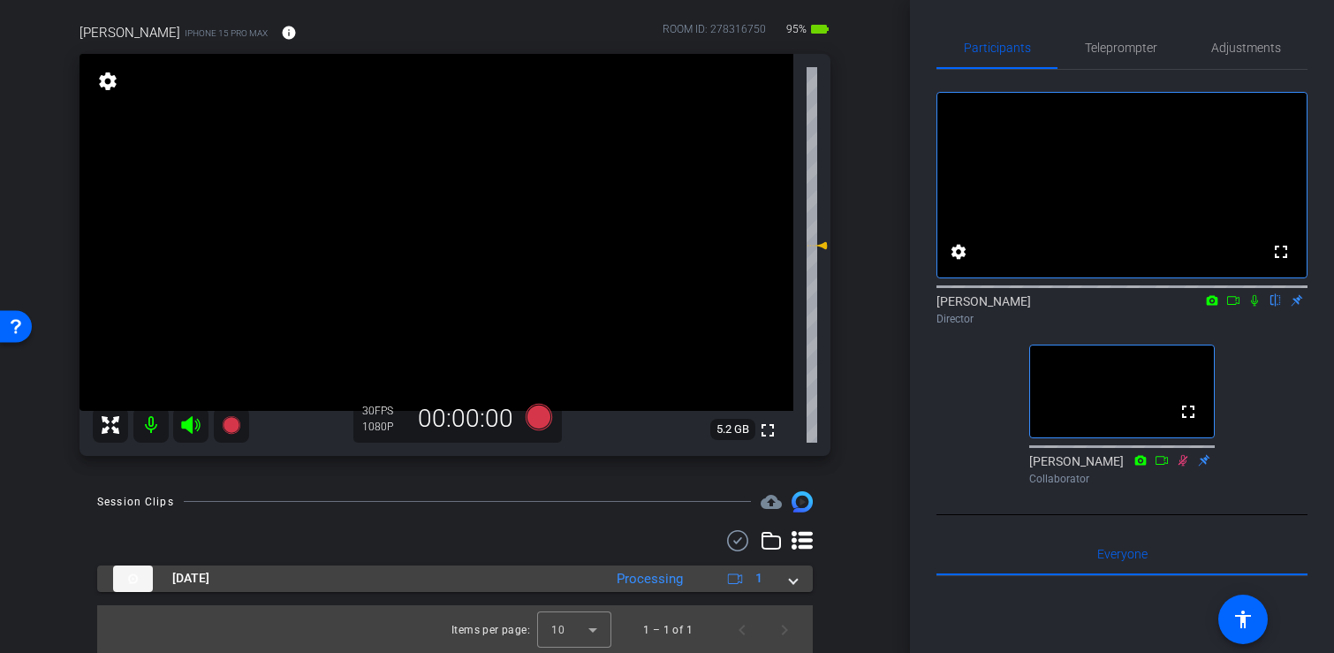
click at [799, 581] on mat-expansion-panel-header "[DATE] Processing 1" at bounding box center [455, 579] width 716 height 27
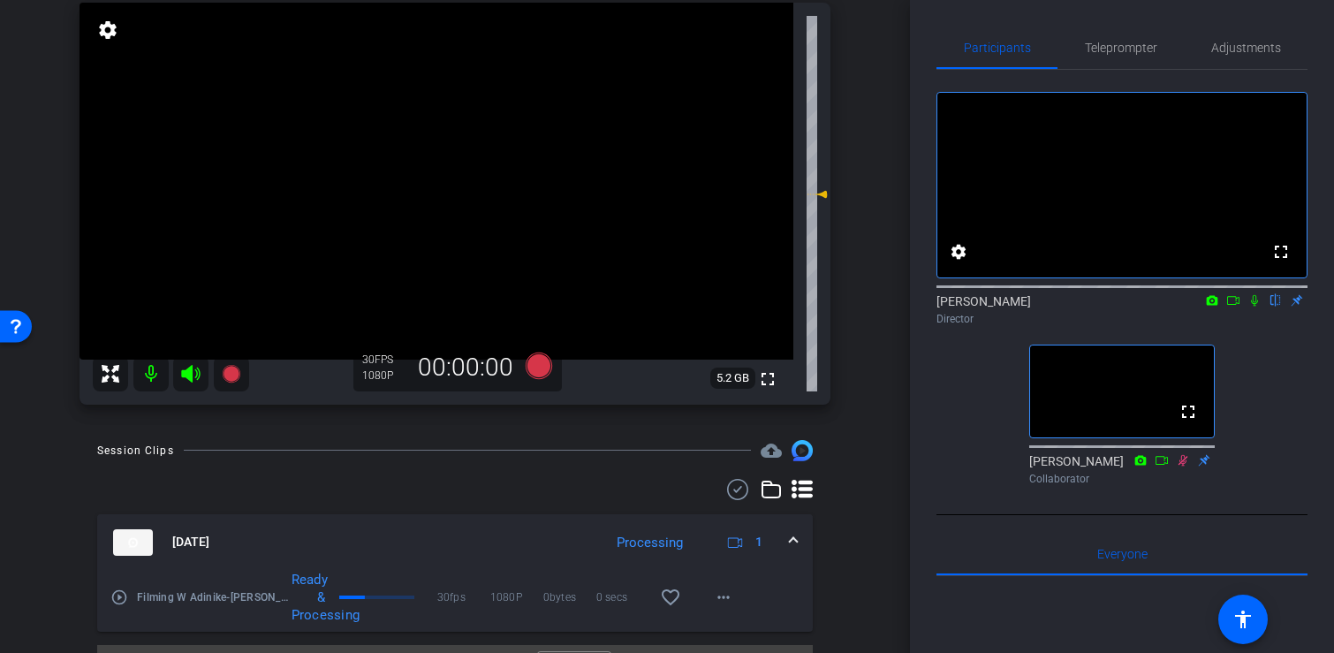
scroll to position [183, 0]
click at [1256, 307] on icon at bounding box center [1254, 300] width 7 height 11
click at [1232, 307] on icon at bounding box center [1234, 300] width 14 height 12
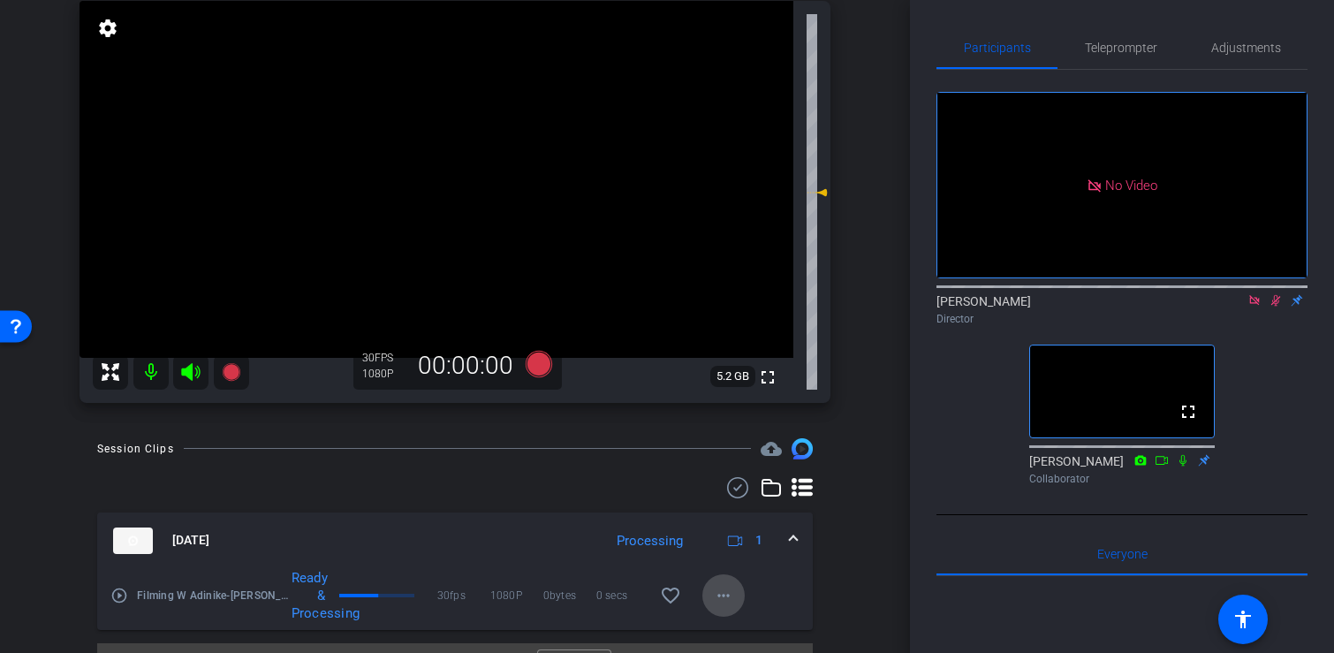
click at [724, 602] on mat-icon "more_horiz" at bounding box center [723, 595] width 21 height 21
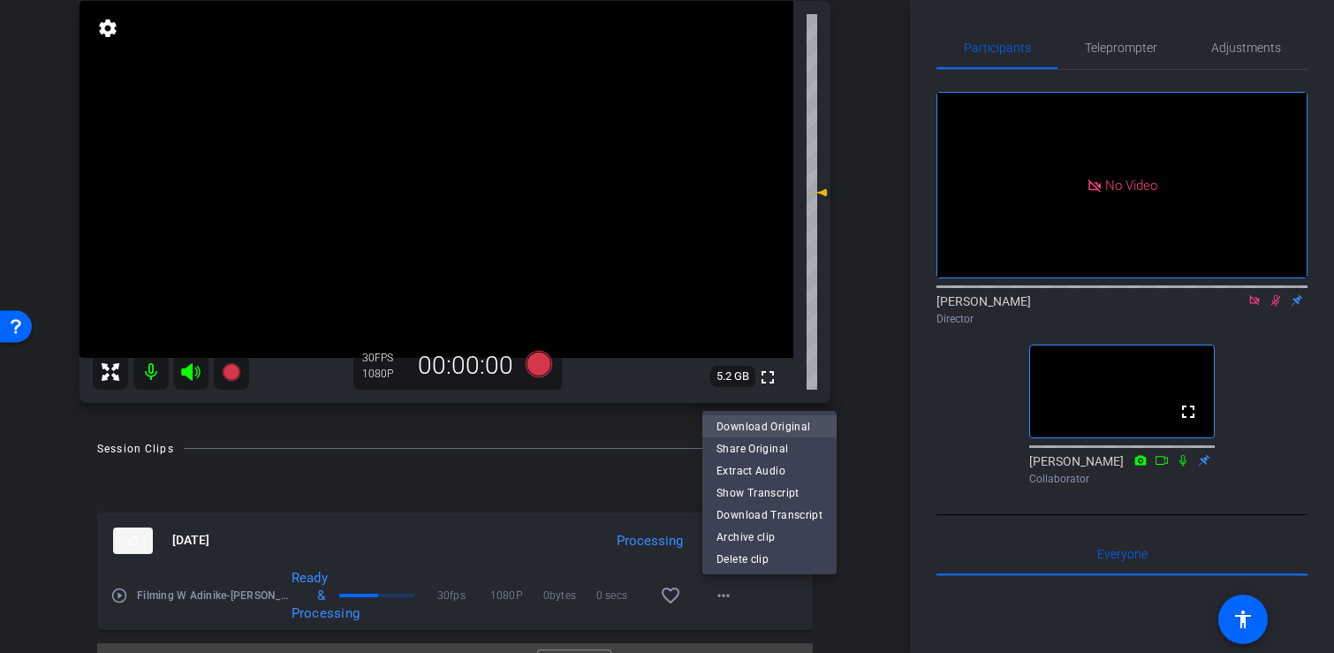
click at [771, 430] on span "Download Original" at bounding box center [770, 426] width 106 height 21
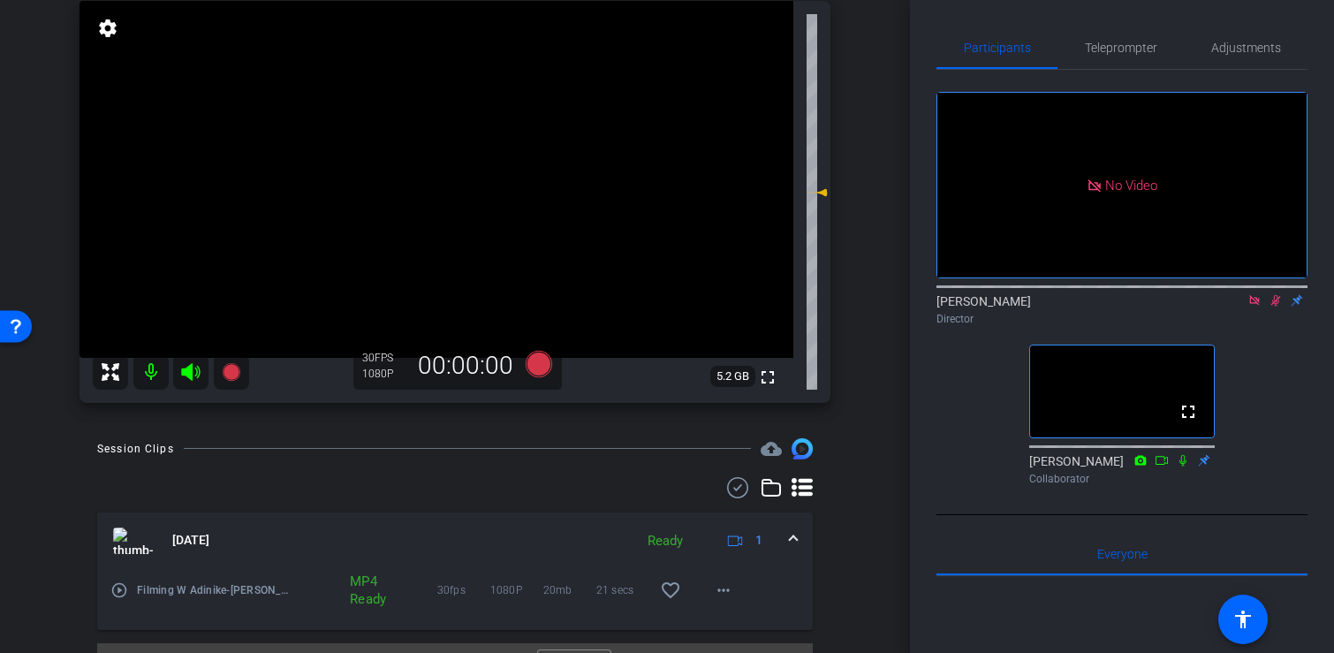
click at [1251, 307] on icon at bounding box center [1255, 300] width 14 height 12
click at [1256, 307] on icon at bounding box center [1255, 300] width 14 height 12
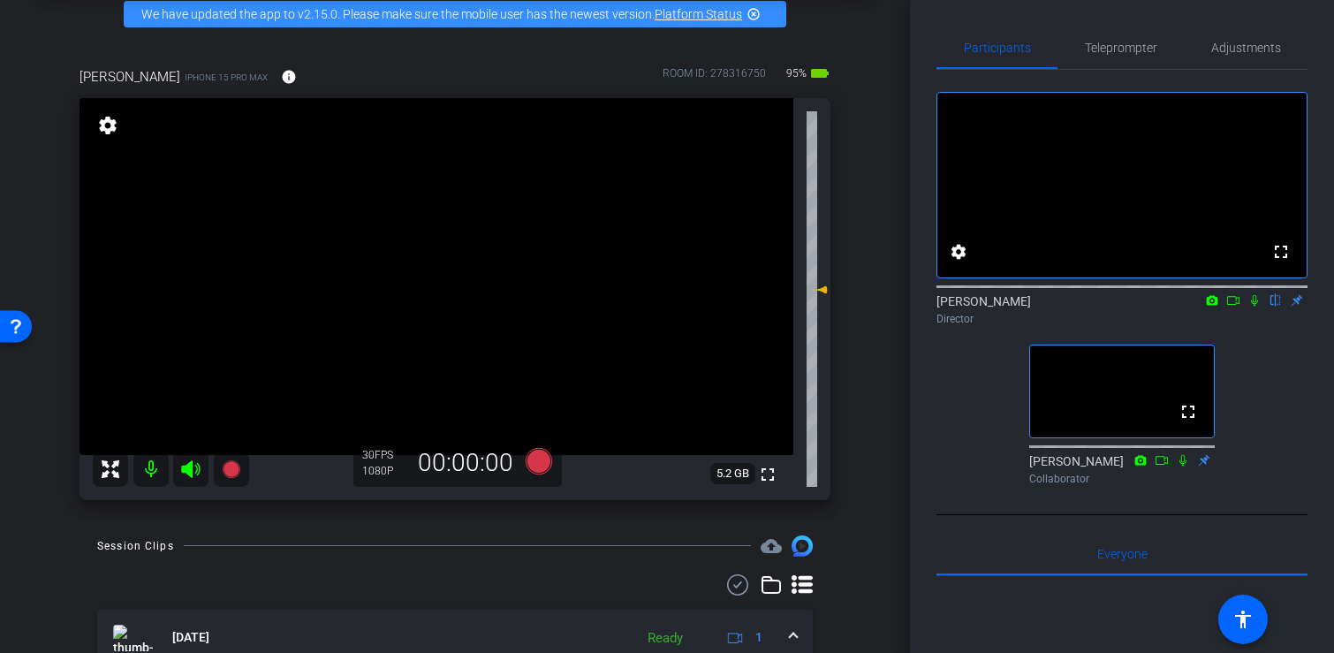
scroll to position [67, 0]
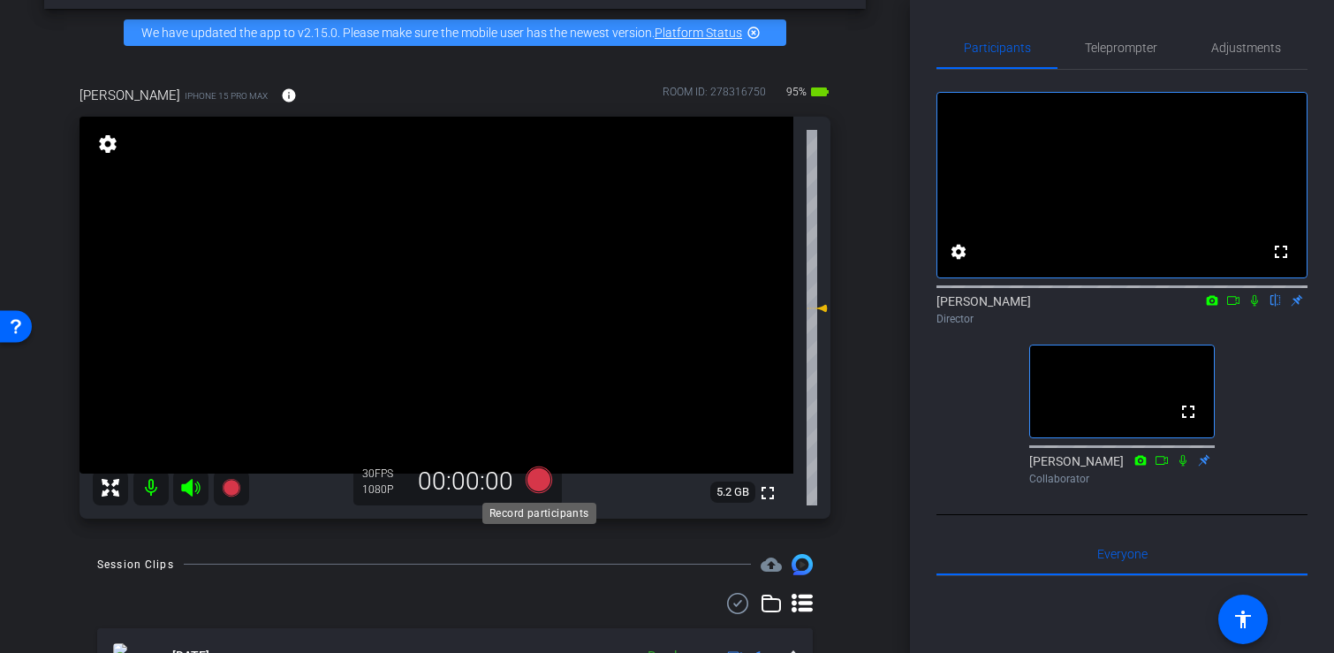
click at [547, 486] on icon at bounding box center [539, 479] width 27 height 27
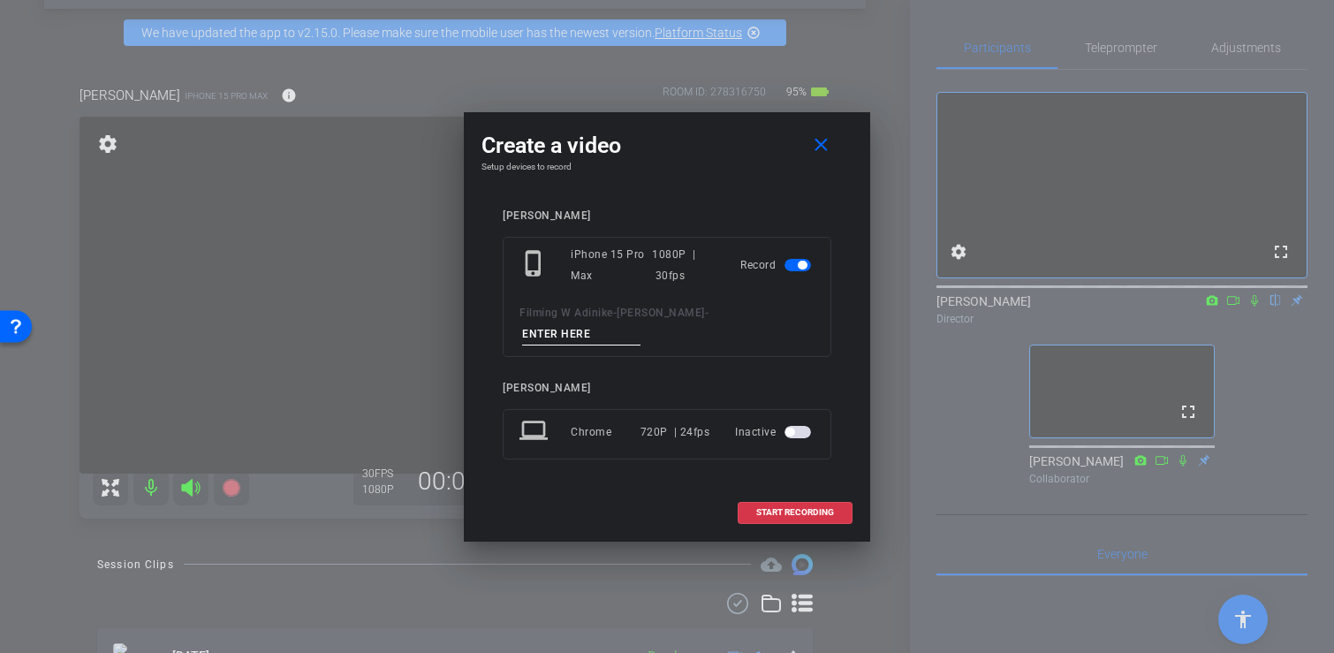
click at [580, 329] on input at bounding box center [581, 334] width 118 height 22
type input "Filming"
click at [801, 509] on span "START RECORDING" at bounding box center [795, 512] width 78 height 9
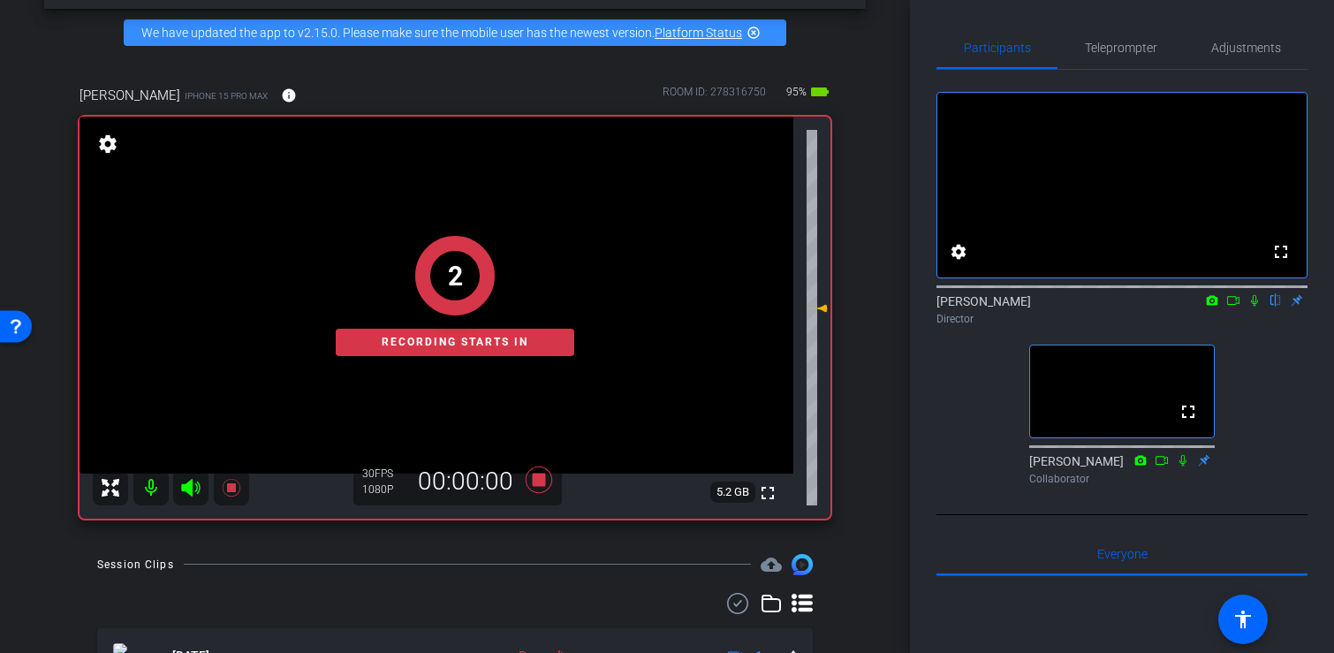
click at [1255, 307] on icon at bounding box center [1255, 300] width 14 height 12
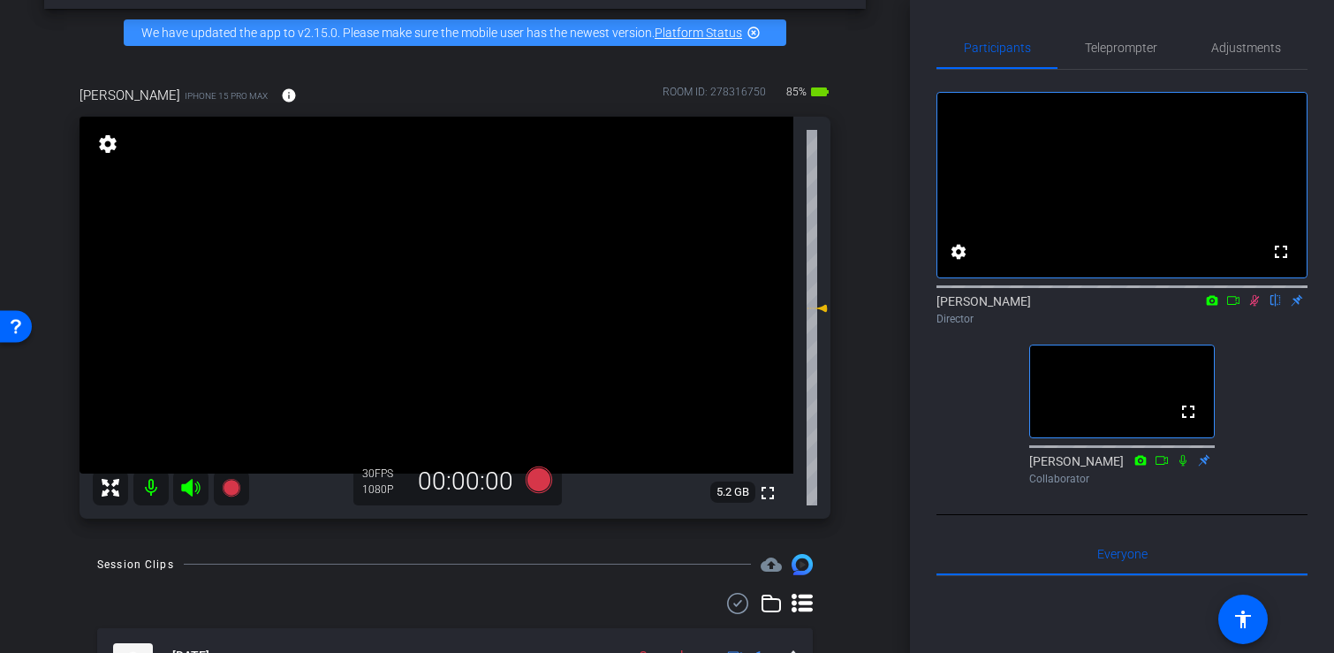
click at [1256, 307] on icon at bounding box center [1255, 300] width 14 height 12
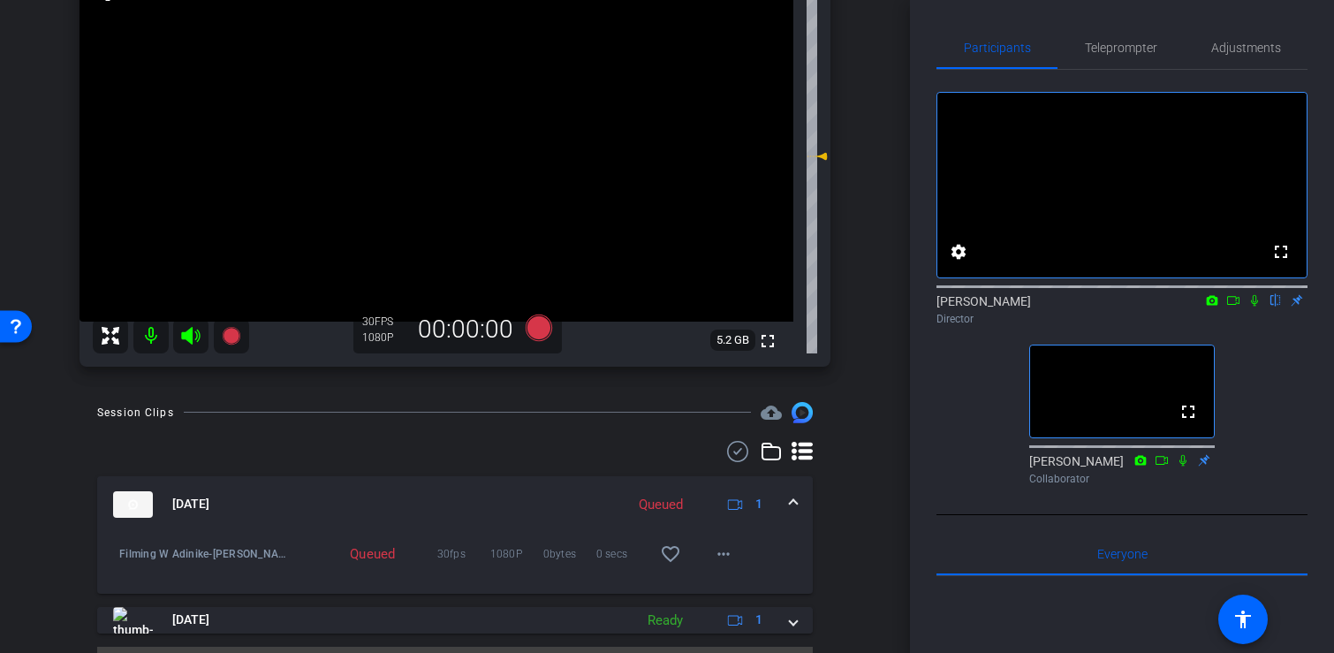
scroll to position [262, 0]
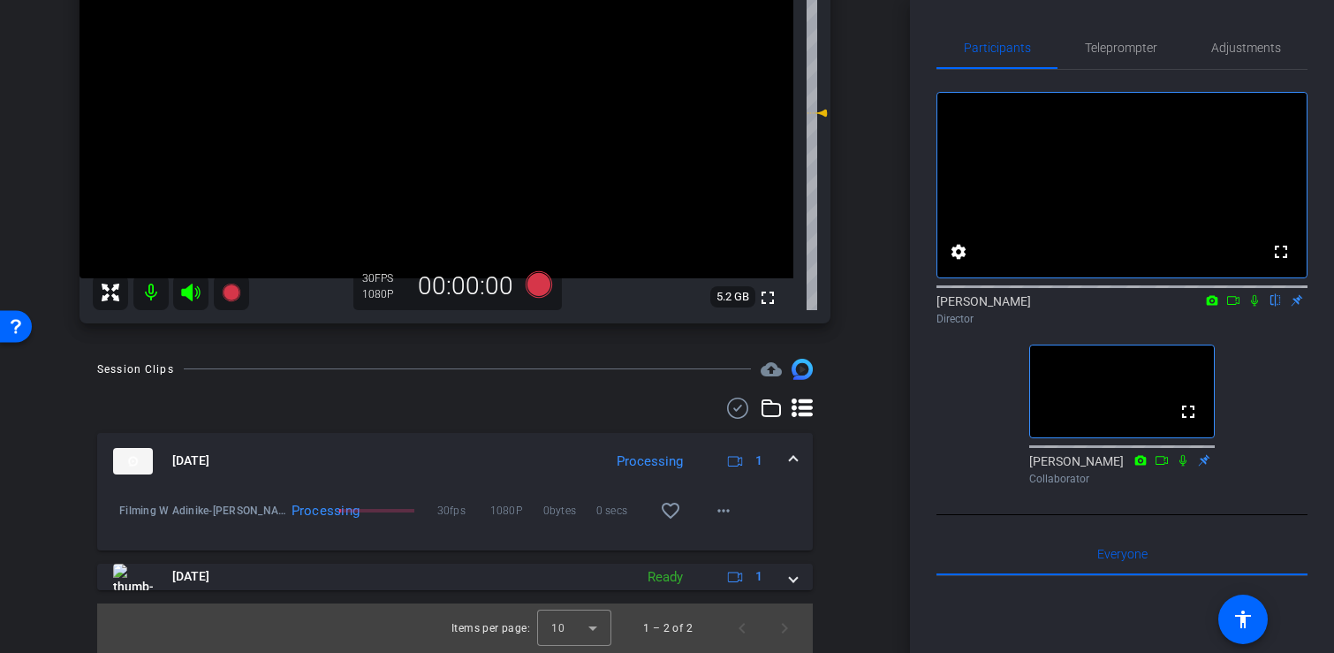
click at [139, 462] on img at bounding box center [133, 461] width 40 height 27
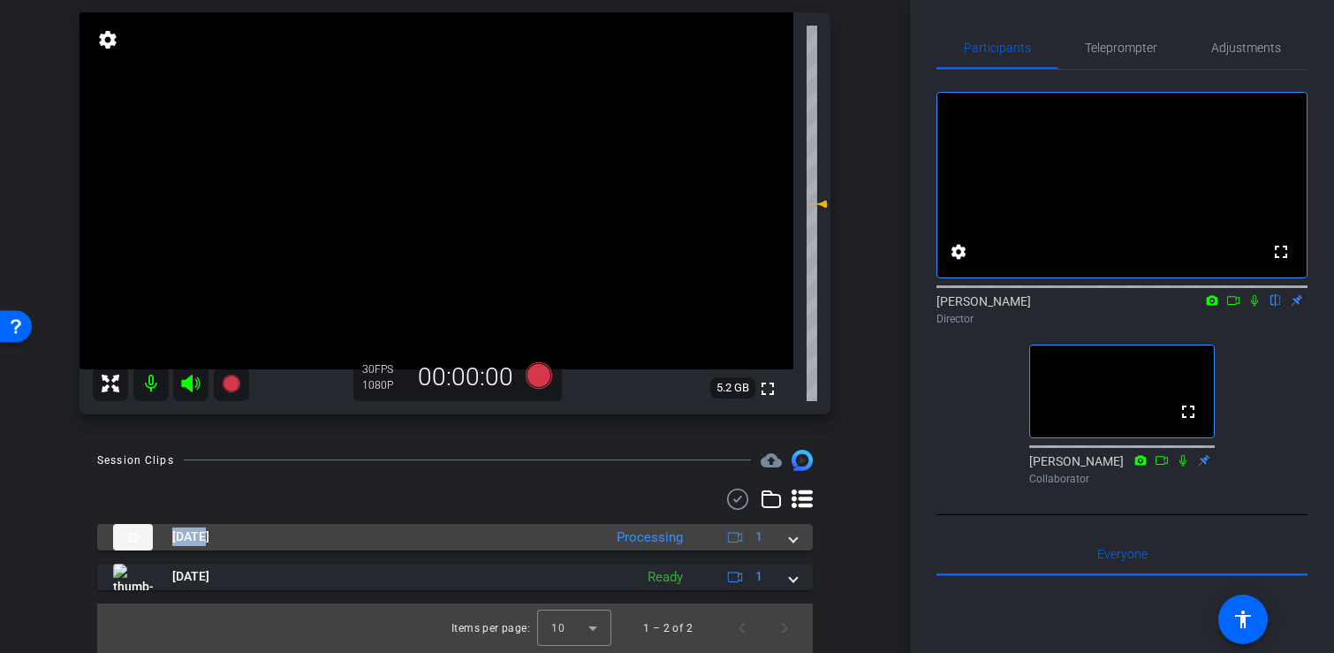
click at [139, 462] on div "Session Clips cloud_upload [DATE] Processing 1 Filming W Adinike-[PERSON_NAME]-…" at bounding box center [455, 551] width 822 height 203
click at [136, 544] on img at bounding box center [133, 537] width 40 height 27
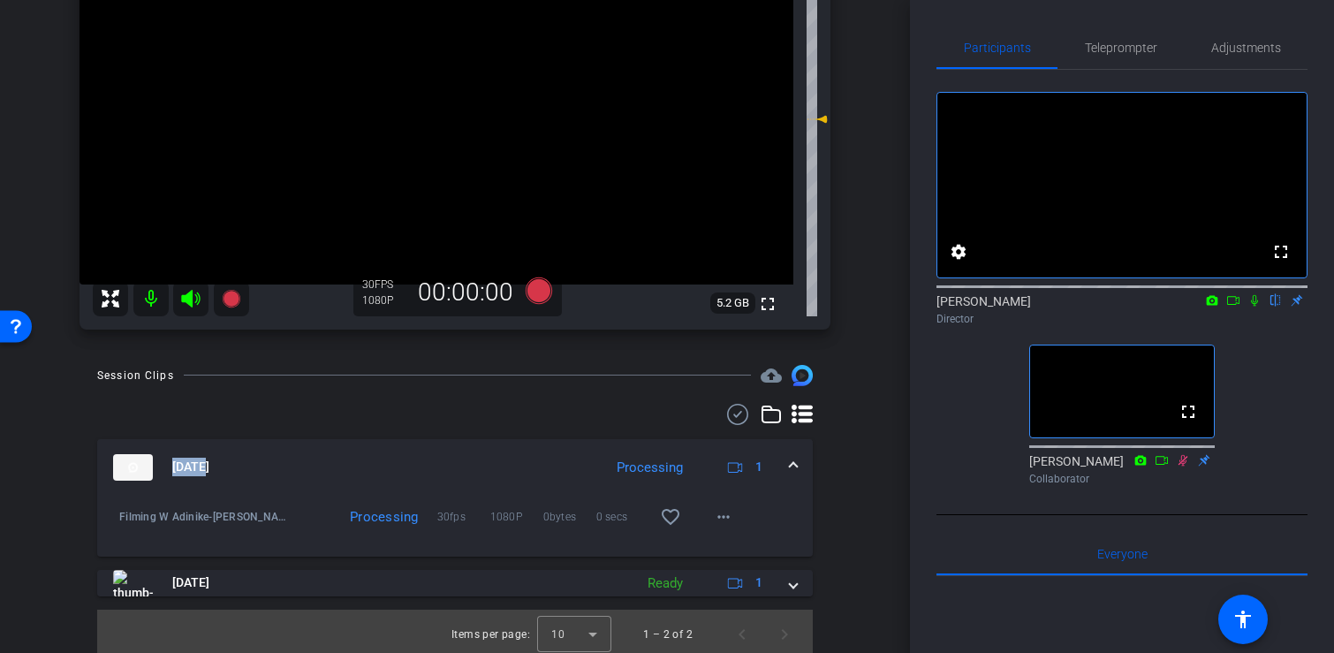
scroll to position [262, 0]
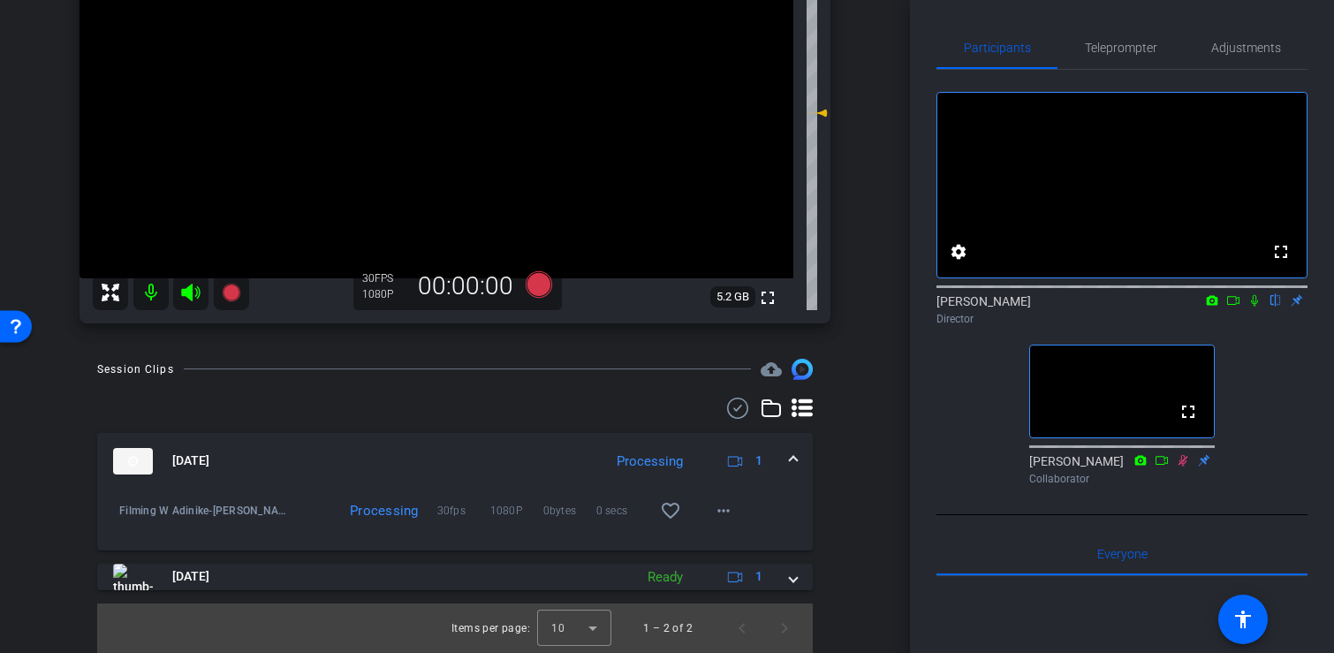
click at [311, 418] on div at bounding box center [455, 408] width 716 height 21
click at [715, 515] on mat-icon "more_horiz" at bounding box center [723, 510] width 21 height 21
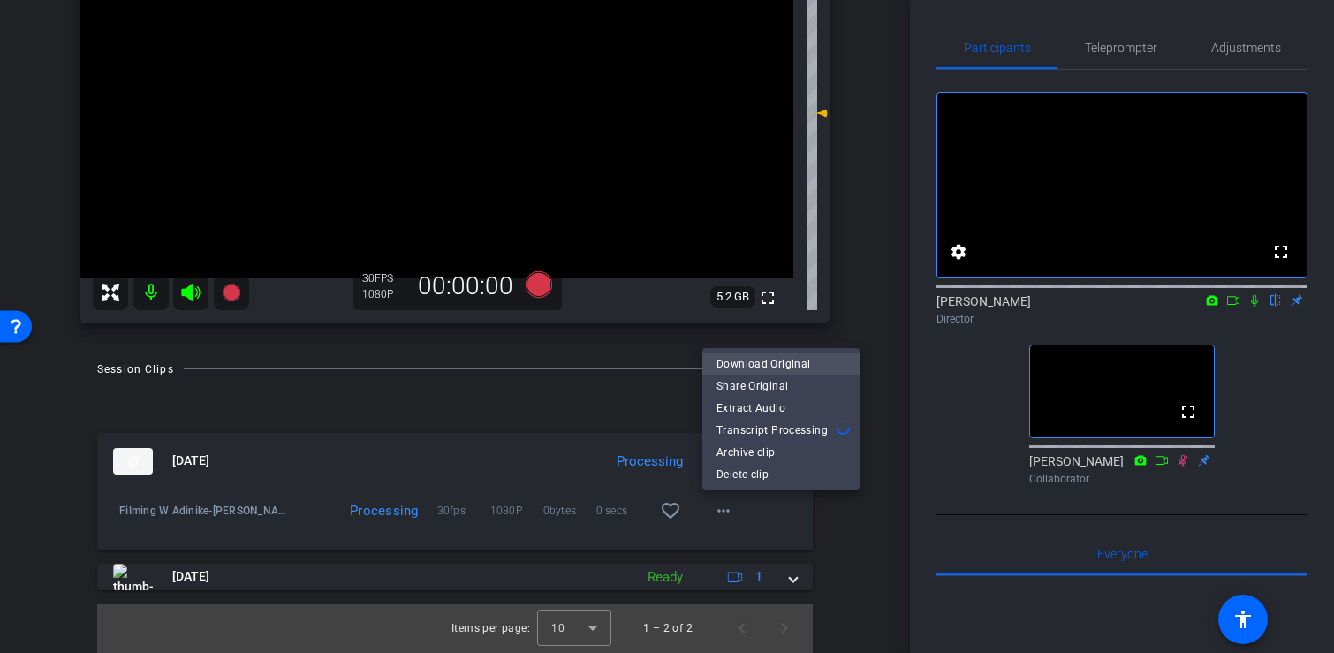
click at [763, 363] on span "Download Original" at bounding box center [781, 363] width 129 height 21
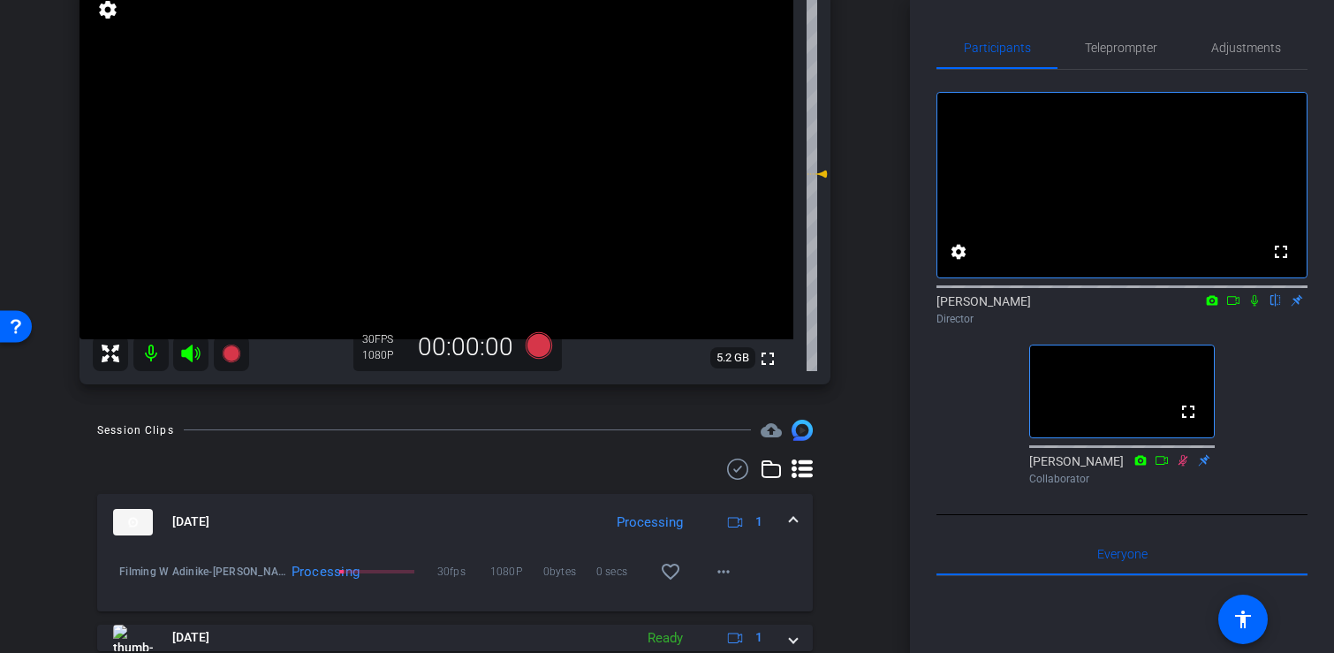
scroll to position [197, 0]
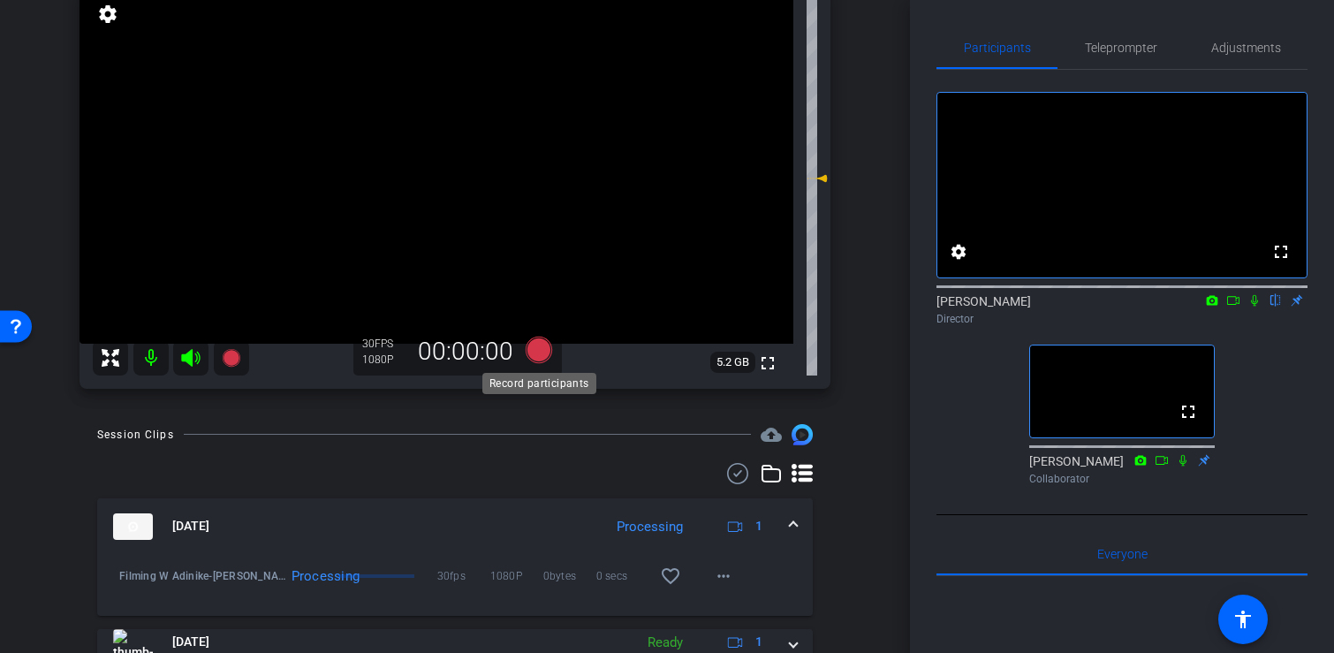
click at [535, 351] on icon at bounding box center [539, 349] width 27 height 27
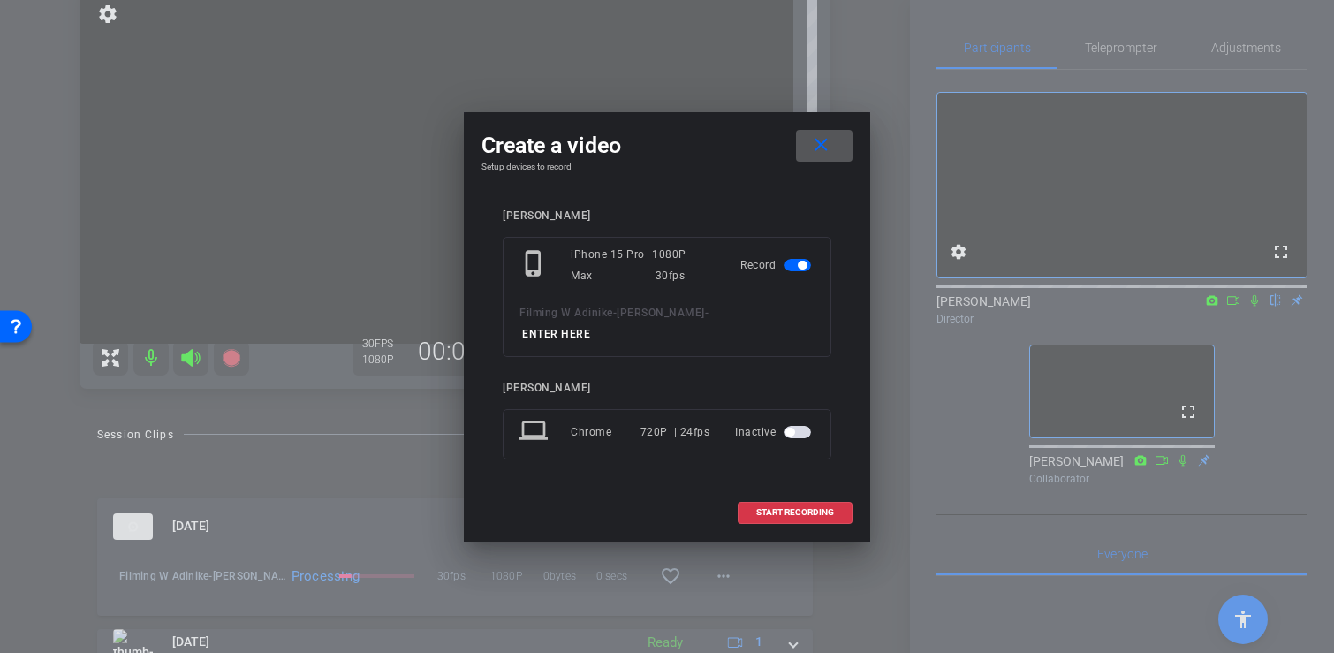
click at [562, 330] on input at bounding box center [581, 334] width 118 height 22
type input "Filming Part 2"
click at [798, 513] on span "START RECORDING" at bounding box center [795, 512] width 78 height 9
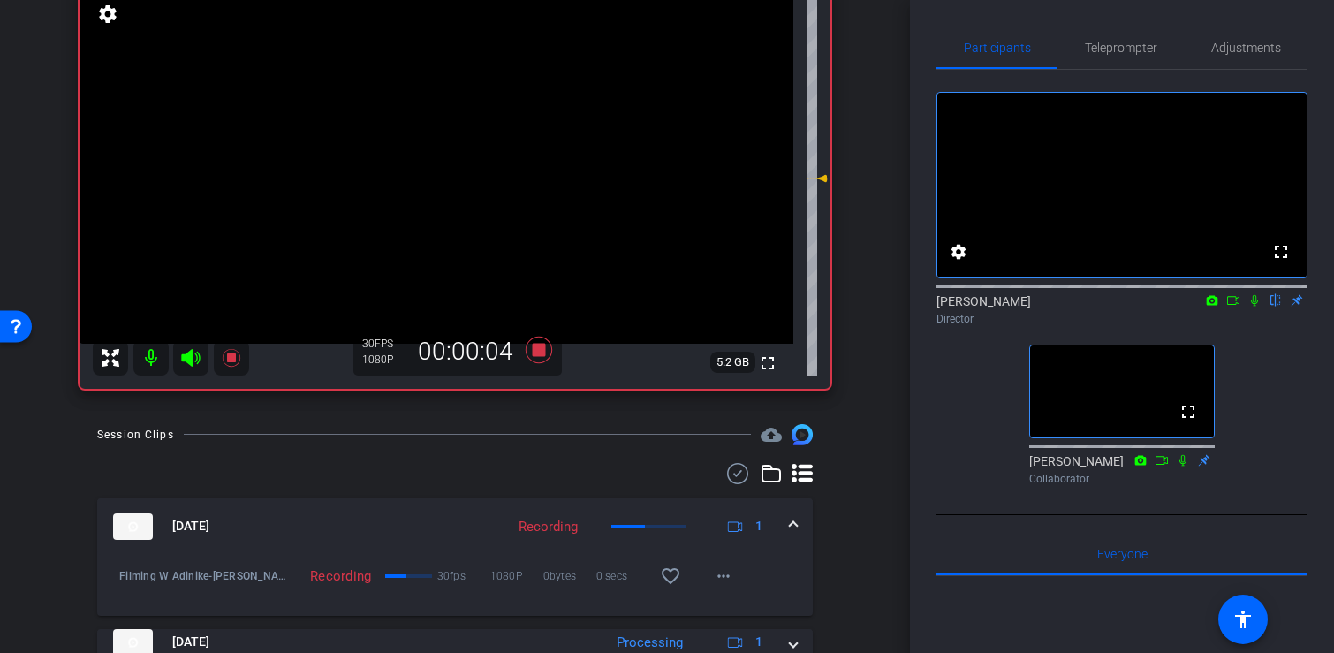
click at [1256, 307] on icon at bounding box center [1254, 300] width 7 height 11
click at [1256, 307] on icon at bounding box center [1255, 300] width 10 height 11
click at [540, 352] on icon at bounding box center [539, 349] width 27 height 27
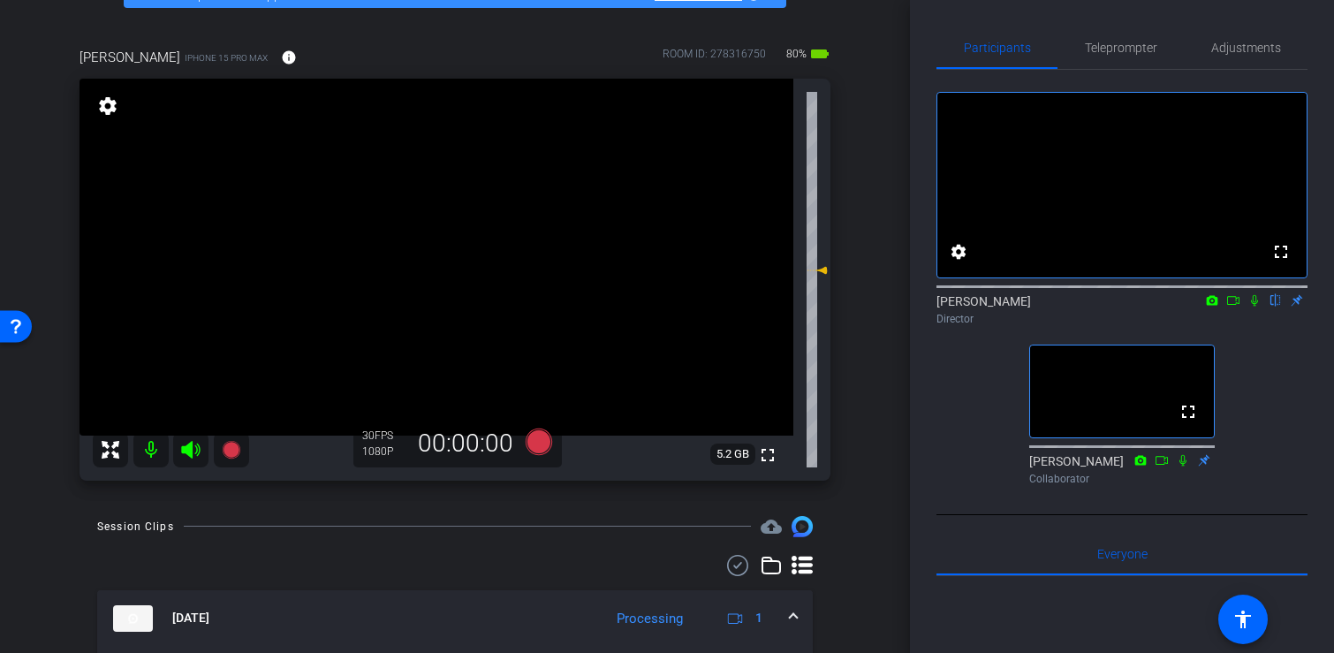
scroll to position [100, 0]
